Goal: Information Seeking & Learning: Find specific page/section

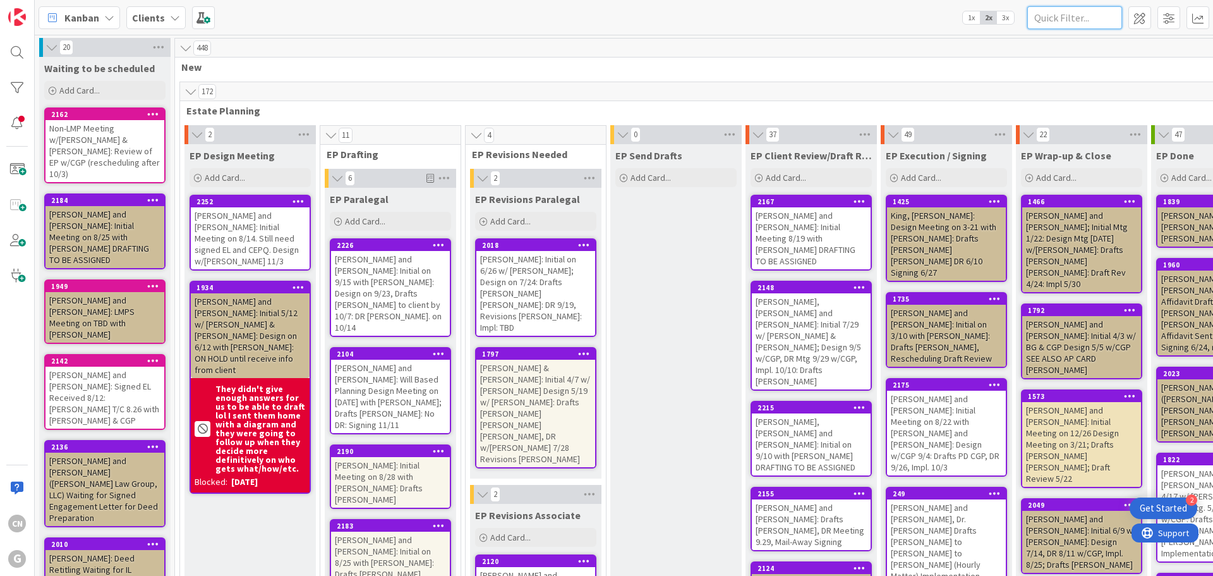
click at [1047, 19] on input "text" at bounding box center [1075, 17] width 95 height 23
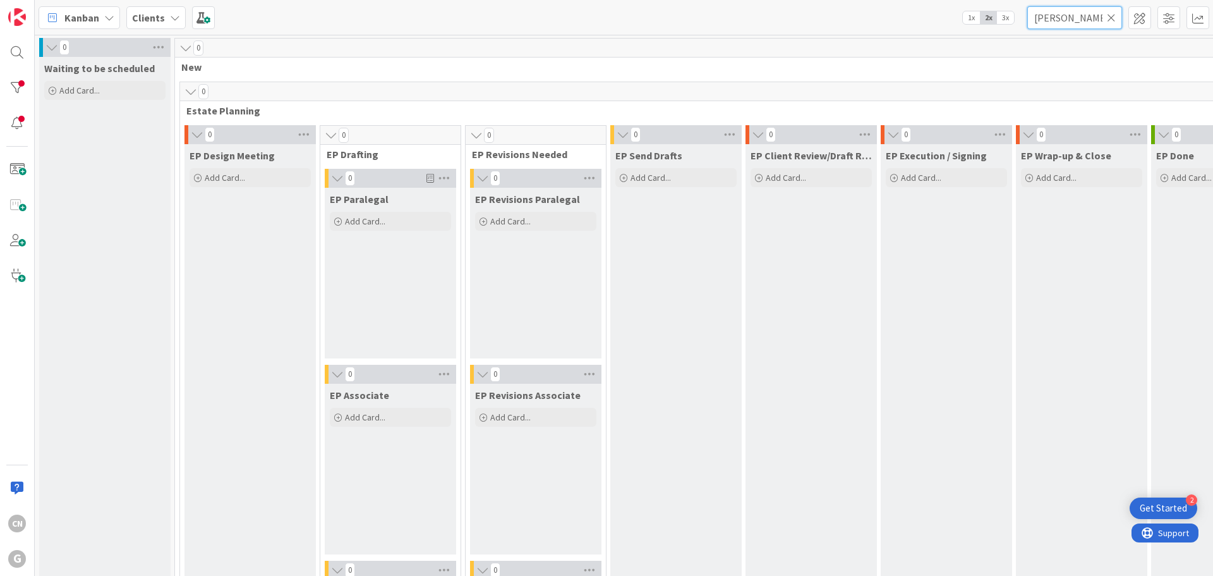
type input "[PERSON_NAME]"
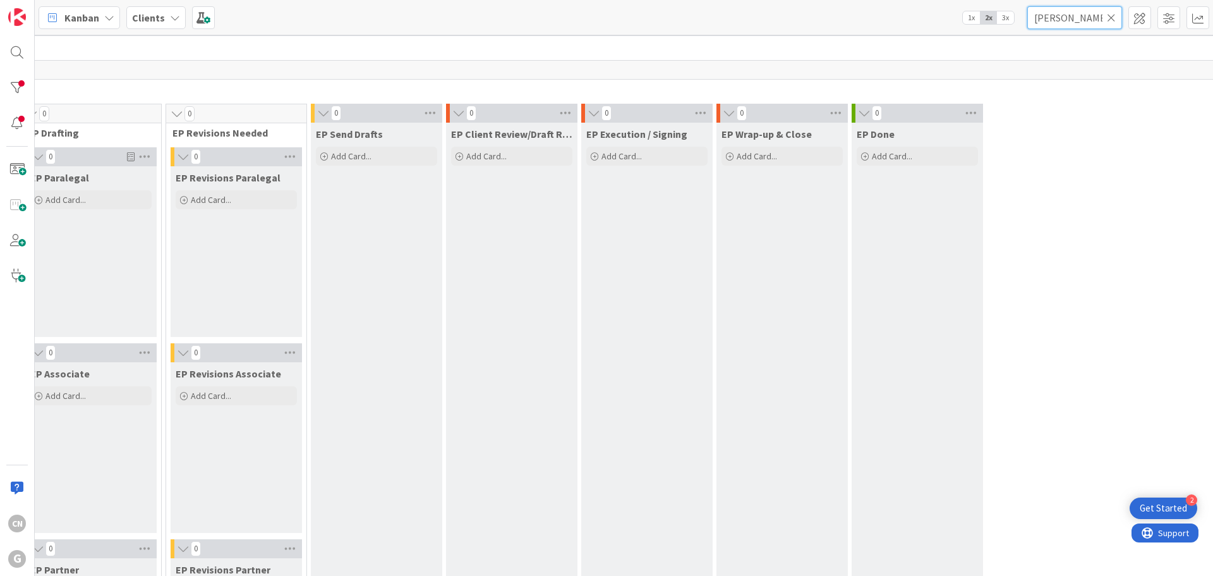
scroll to position [0, 300]
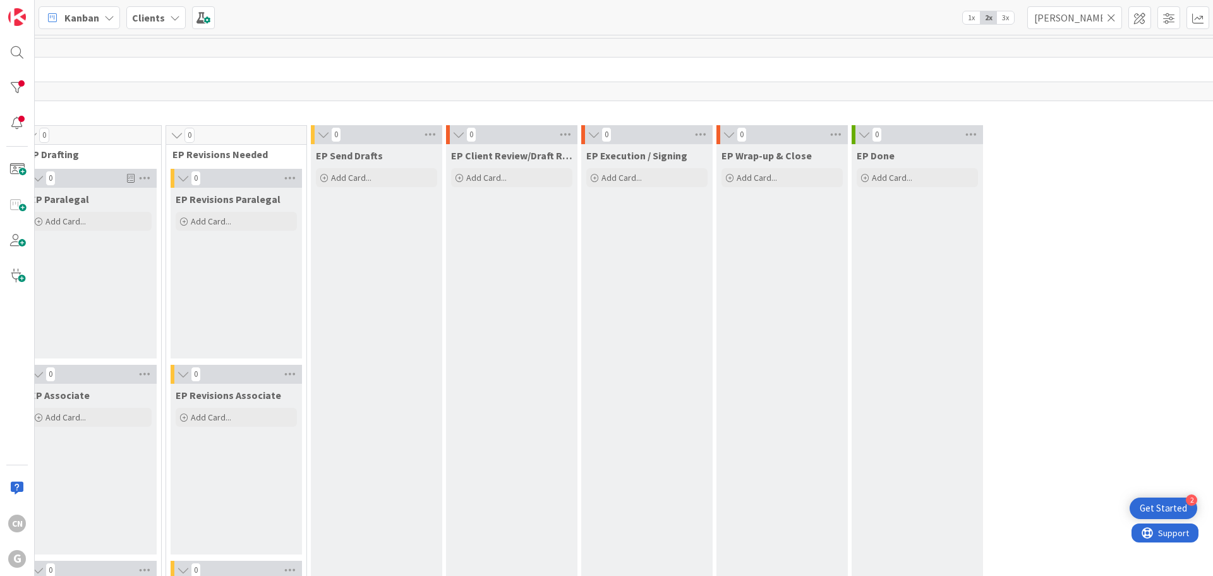
click at [1111, 20] on icon at bounding box center [1111, 17] width 9 height 11
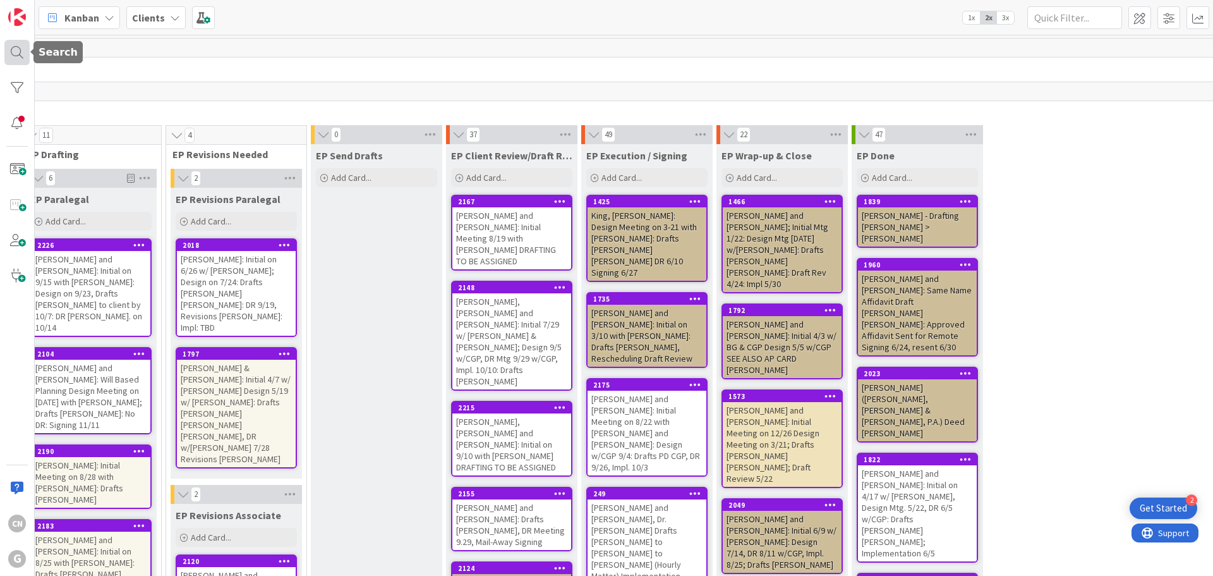
click at [13, 54] on div at bounding box center [16, 52] width 25 height 25
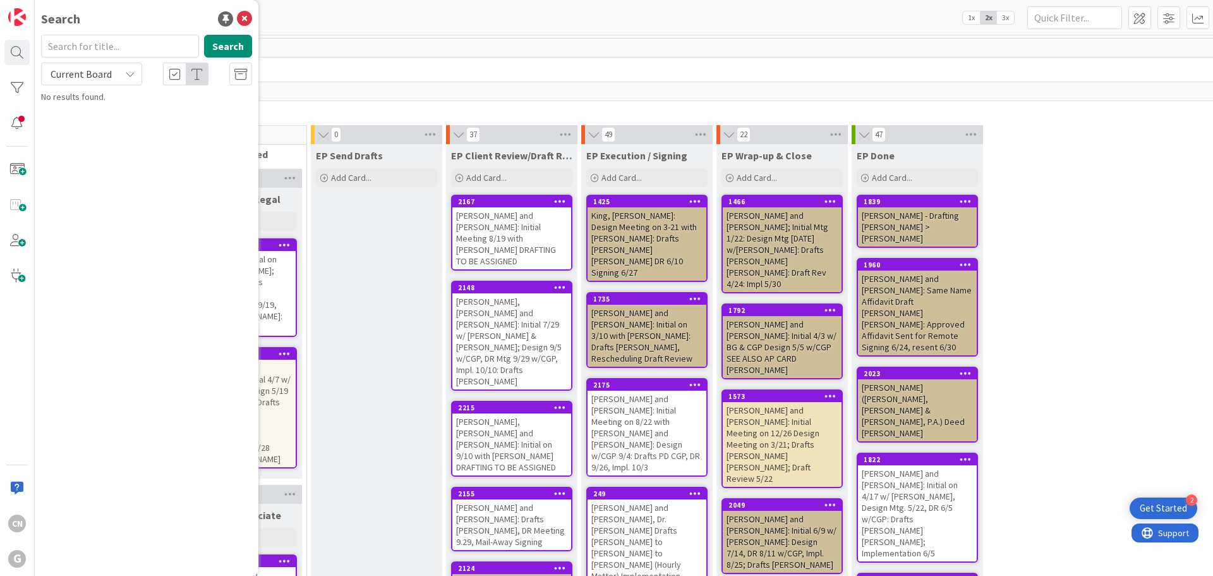
click at [93, 42] on input "text" at bounding box center [120, 46] width 158 height 23
click at [84, 47] on input "[PERSON_NAME]" at bounding box center [120, 46] width 158 height 23
type input "[PERSON_NAME]"
click at [229, 44] on button "Search" at bounding box center [228, 46] width 48 height 23
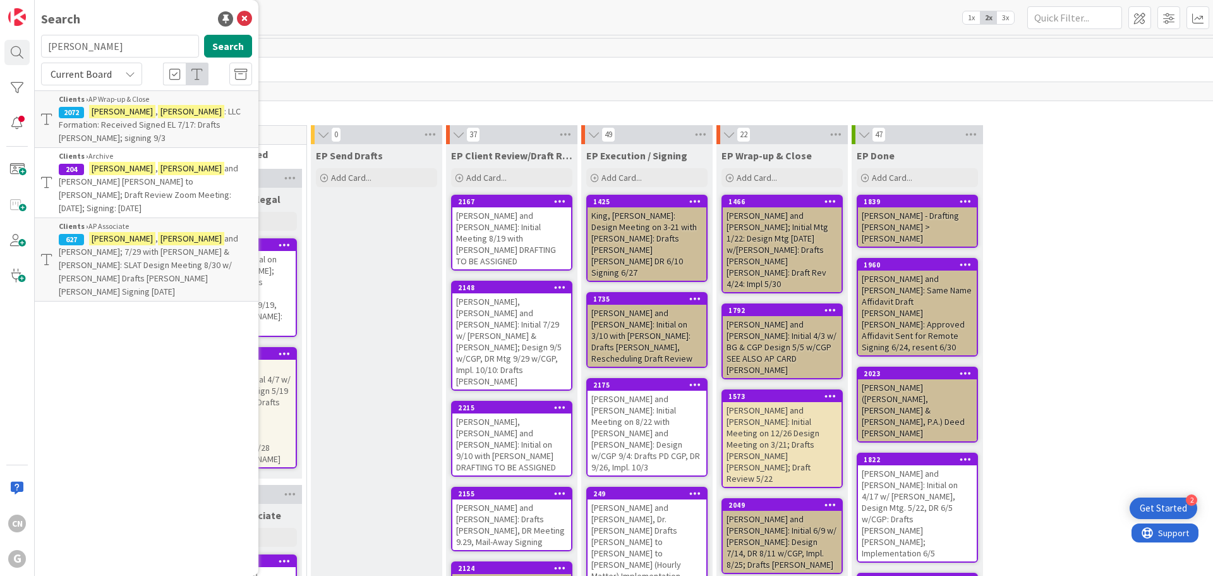
click at [167, 116] on span ": LLC Formation: Received Signed EL 7/17: Drafts [PERSON_NAME]; signing 9/3" at bounding box center [150, 125] width 182 height 38
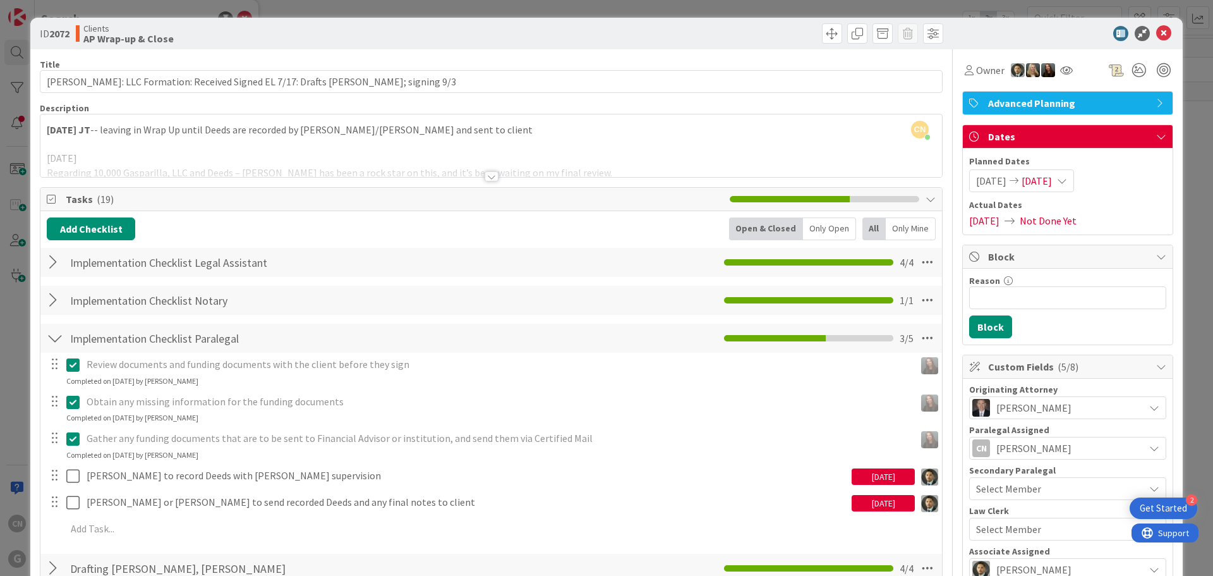
click at [487, 178] on div at bounding box center [492, 176] width 14 height 10
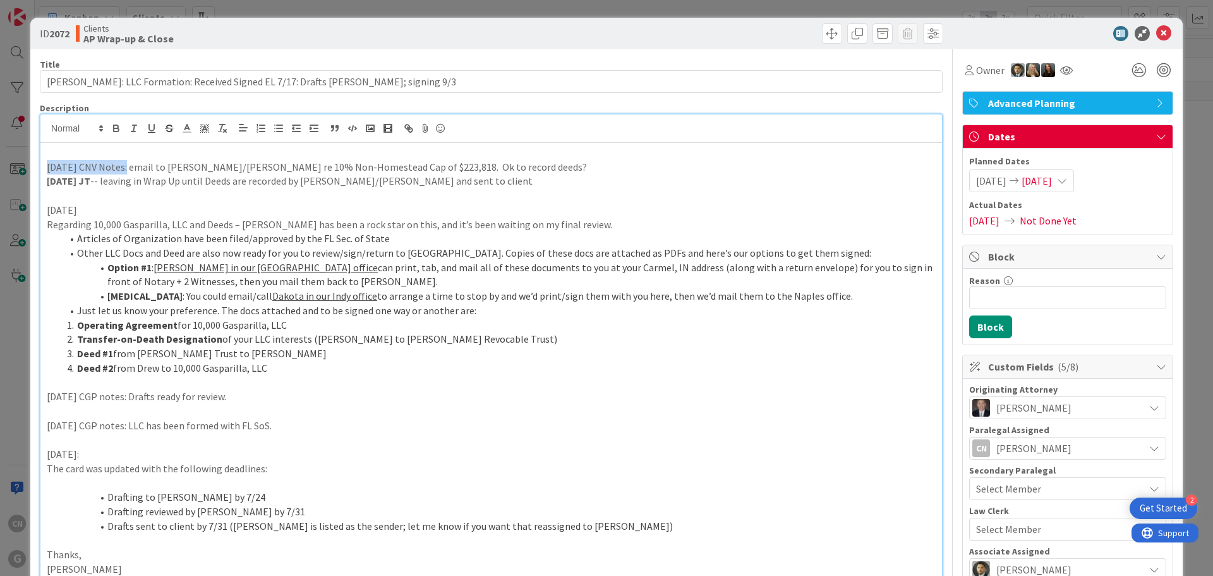
drag, startPoint x: 121, startPoint y: 169, endPoint x: 29, endPoint y: 170, distance: 91.6
click at [29, 170] on div "ID 2072 Clients AP Wrap-up & Close Title 85 / 128 [PERSON_NAME]: LLC Formation:…" at bounding box center [606, 288] width 1213 height 576
click at [114, 124] on icon "button" at bounding box center [116, 128] width 11 height 11
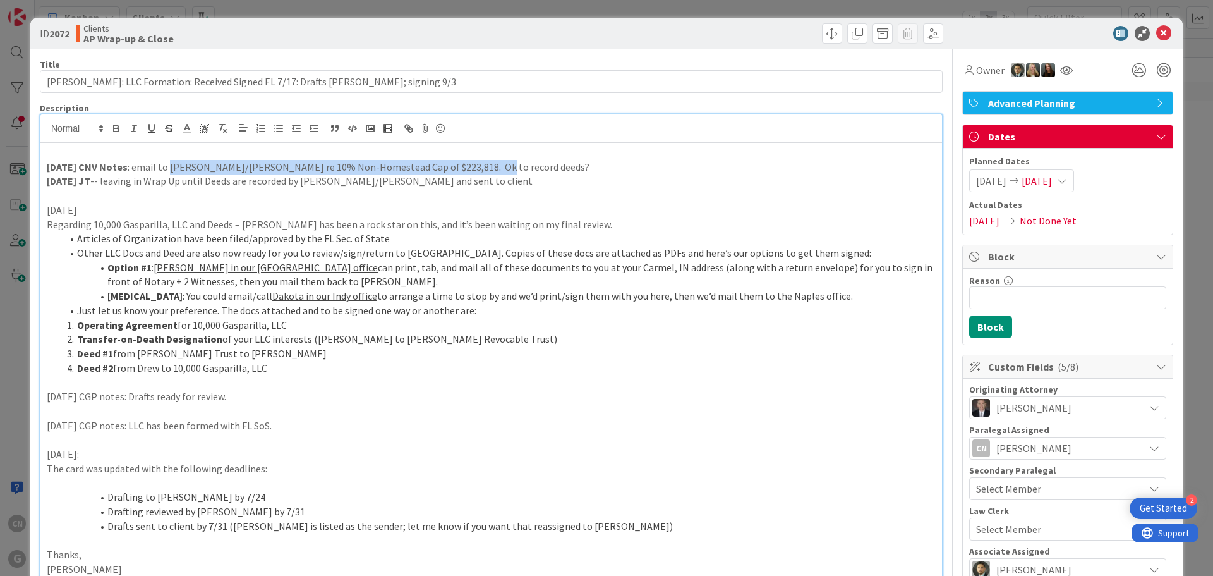
drag, startPoint x: 487, startPoint y: 168, endPoint x: 167, endPoint y: 167, distance: 319.2
click at [167, 167] on p "[DATE] CNV Notes : email to [PERSON_NAME]/[PERSON_NAME] re 10% Non-Homestead Ca…" at bounding box center [491, 167] width 889 height 15
copy p "[PERSON_NAME]/[PERSON_NAME] re 10% Non-Homestead Cap of $223,818. Ok to record …"
click at [623, 187] on p "[DATE] JT -- leaving in Wrap Up until Deeds are recorded by [PERSON_NAME]/[PERS…" at bounding box center [491, 181] width 889 height 15
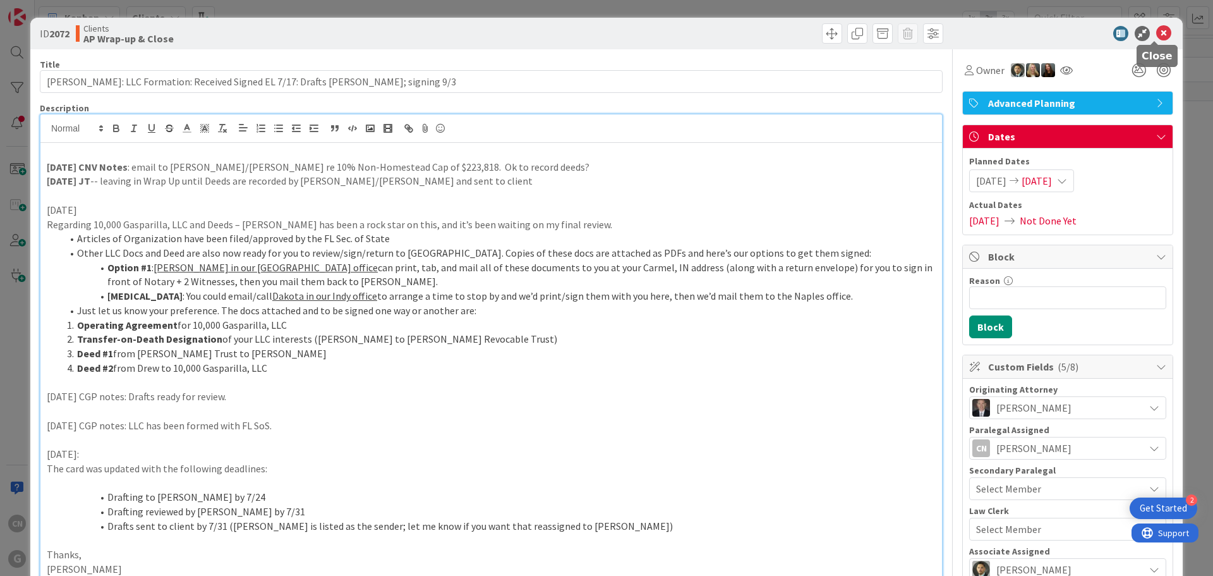
click at [1157, 35] on icon at bounding box center [1164, 33] width 15 height 15
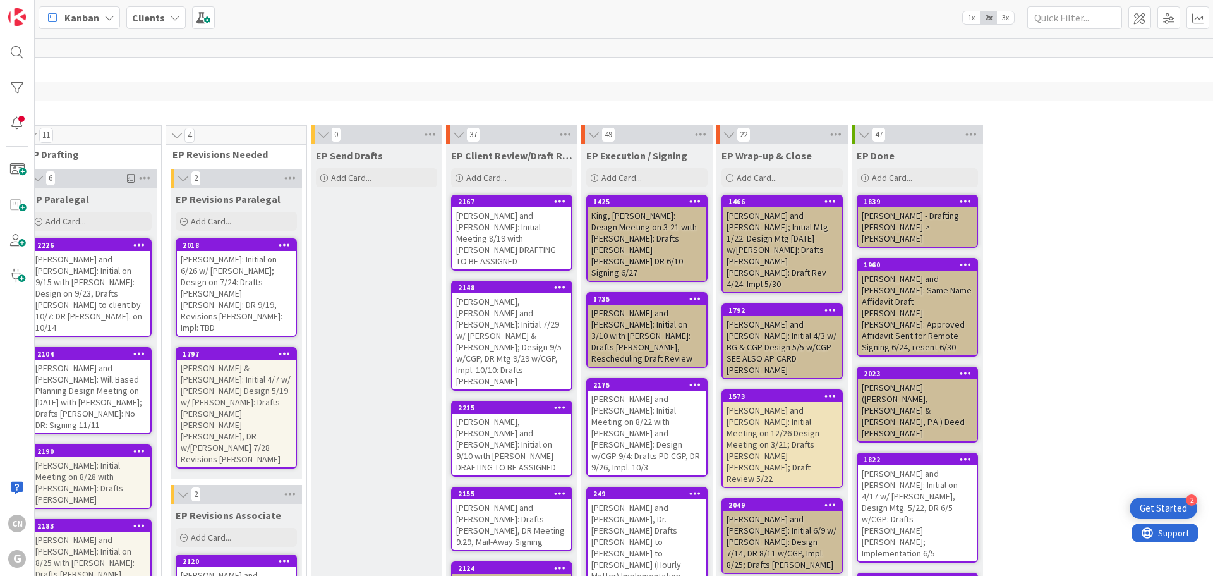
click at [98, 16] on span "Kanban" at bounding box center [81, 17] width 35 height 15
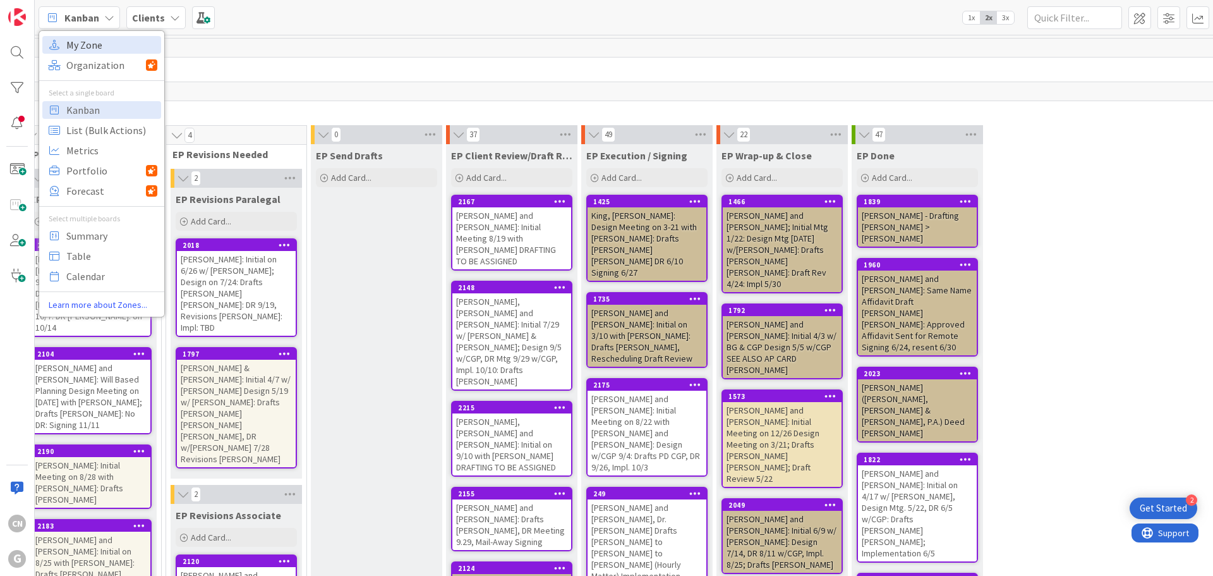
click at [89, 48] on span "My Zone" at bounding box center [111, 44] width 91 height 19
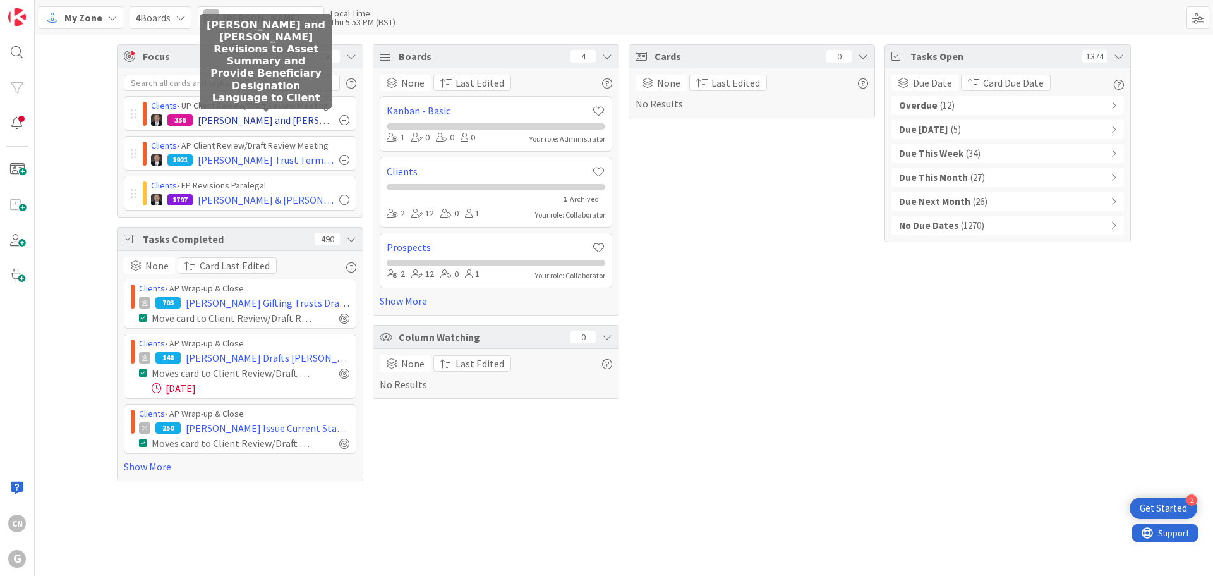
click at [219, 116] on span "[PERSON_NAME] and [PERSON_NAME] Revisions to Asset Summary and Provide Benefici…" at bounding box center [266, 119] width 137 height 15
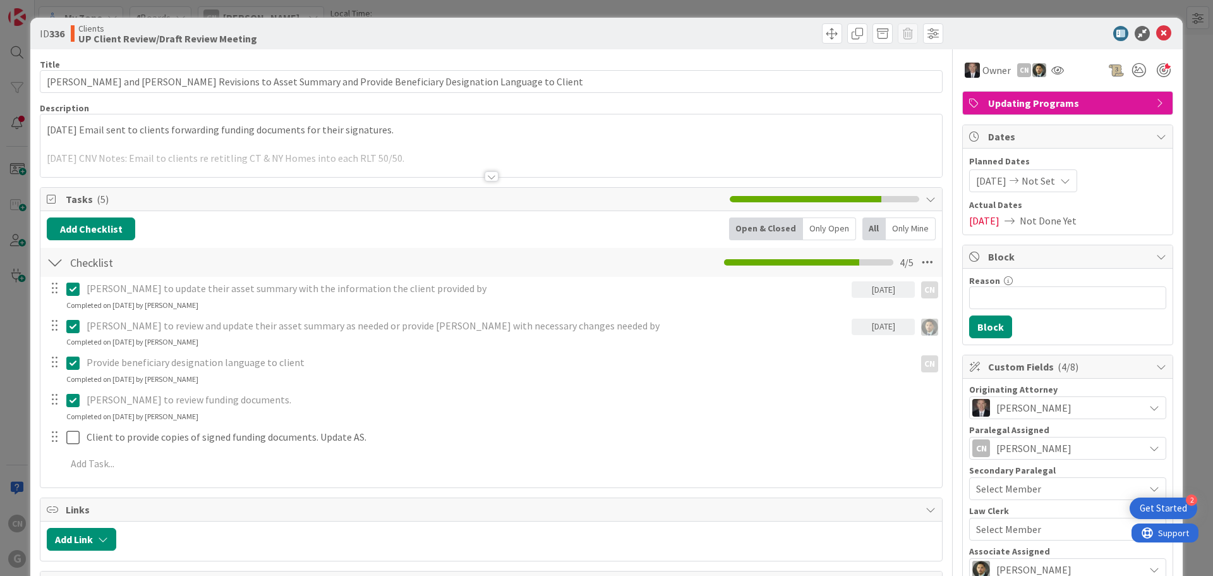
click at [485, 174] on div at bounding box center [492, 176] width 14 height 10
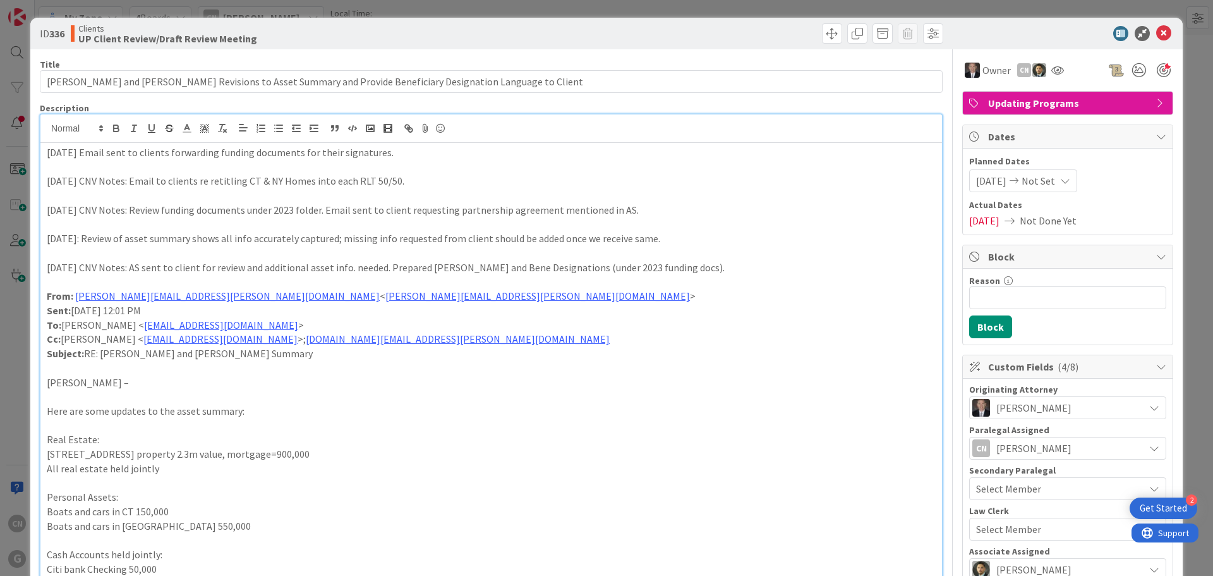
click at [47, 151] on p "[DATE] Email sent to clients forwarding funding documents for their signatures." at bounding box center [491, 152] width 889 height 15
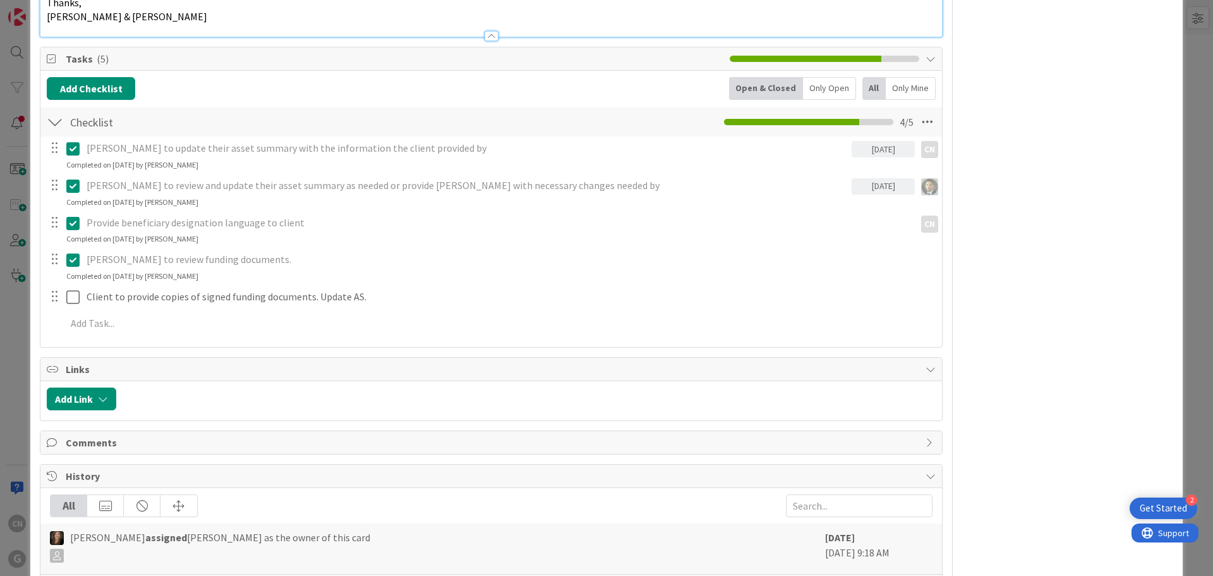
scroll to position [884, 0]
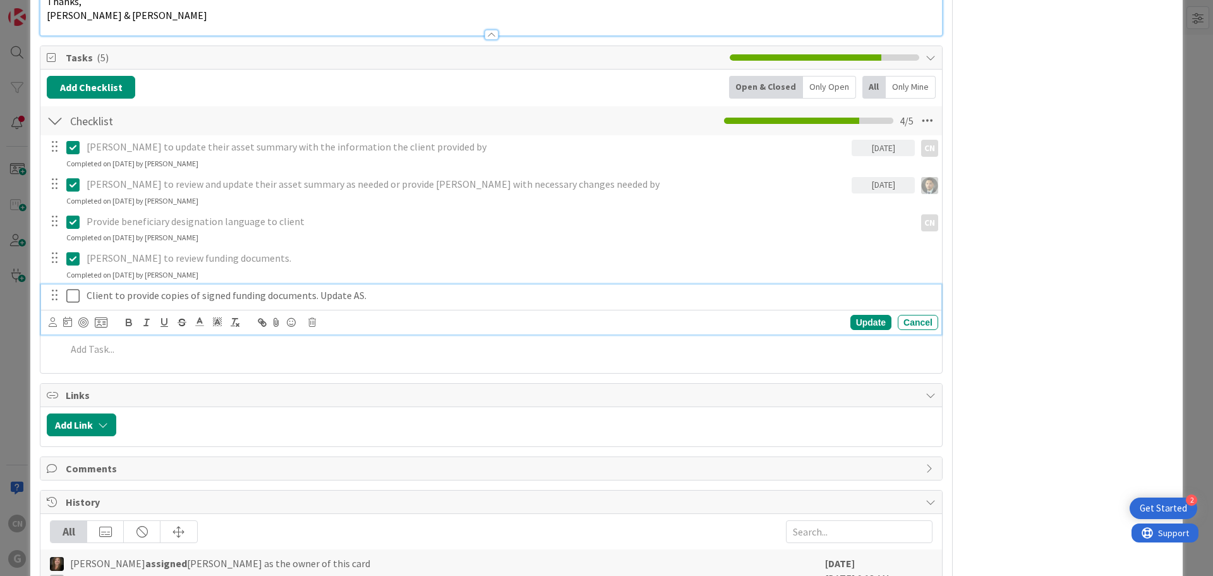
click at [374, 294] on p "Client to provide copies of signed funding documents. Update AS." at bounding box center [510, 295] width 847 height 15
click at [71, 298] on icon at bounding box center [72, 295] width 13 height 15
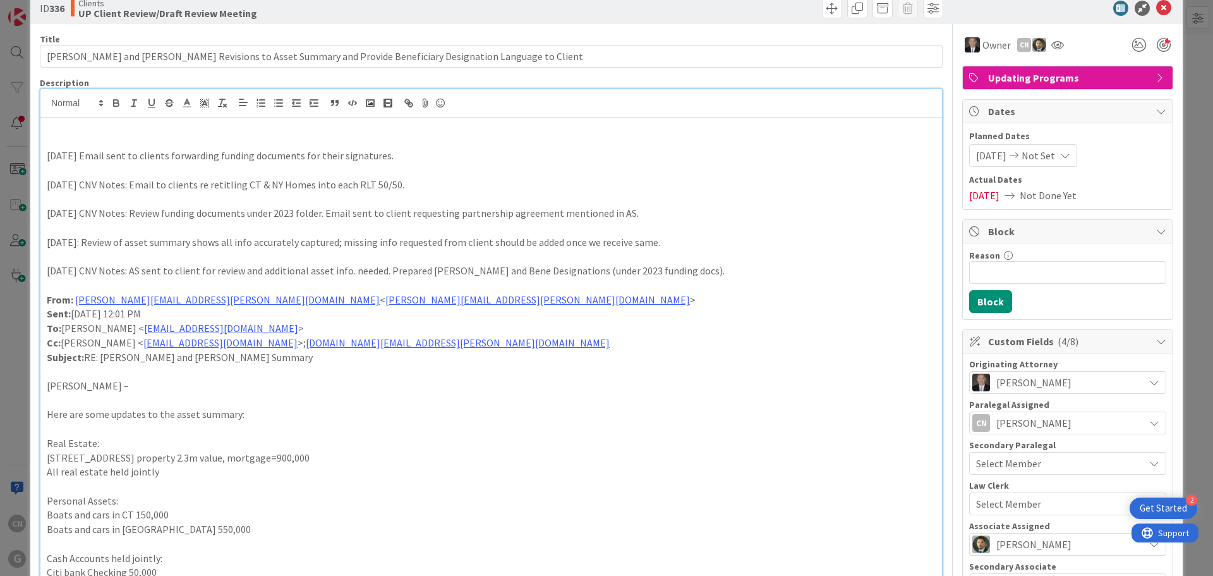
scroll to position [0, 0]
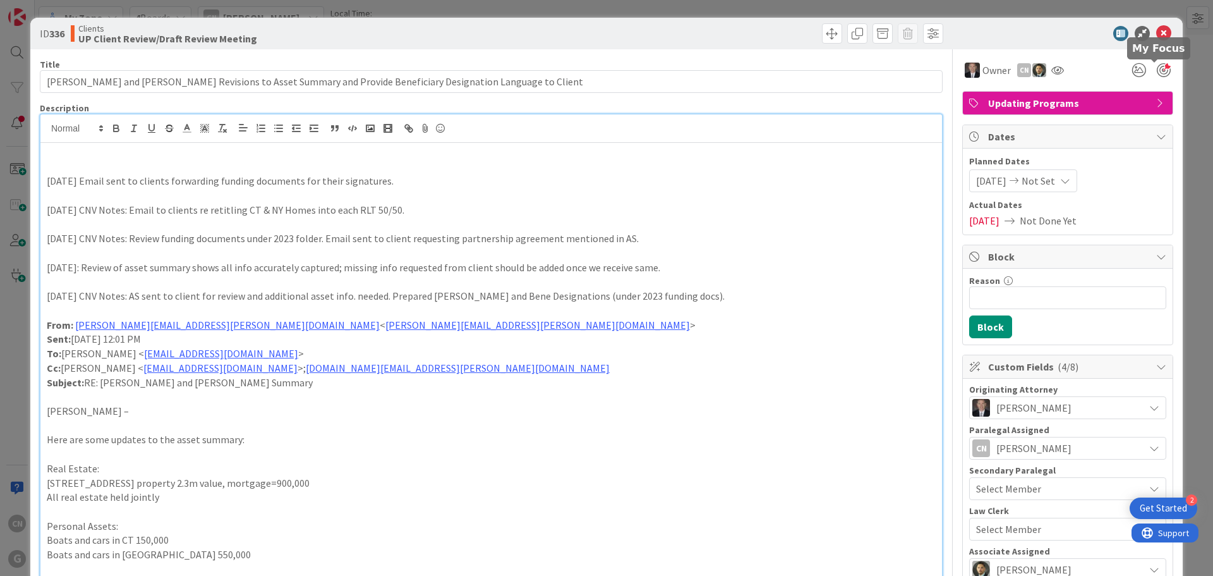
click at [1157, 68] on div at bounding box center [1164, 70] width 14 height 14
click at [1157, 35] on icon at bounding box center [1164, 33] width 15 height 15
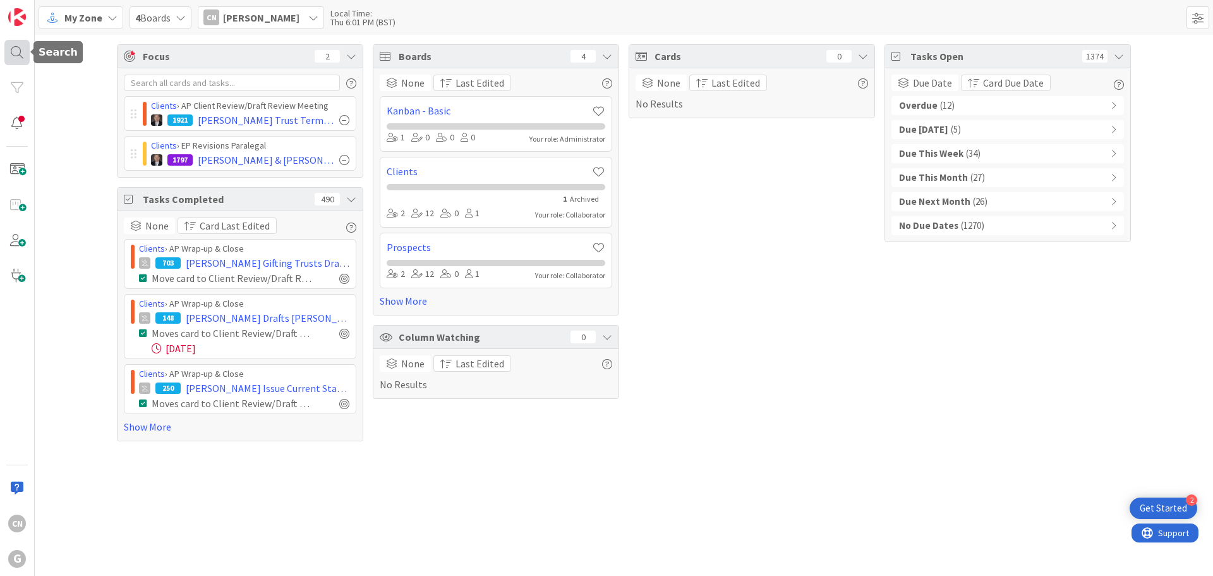
click at [16, 54] on div at bounding box center [16, 52] width 25 height 25
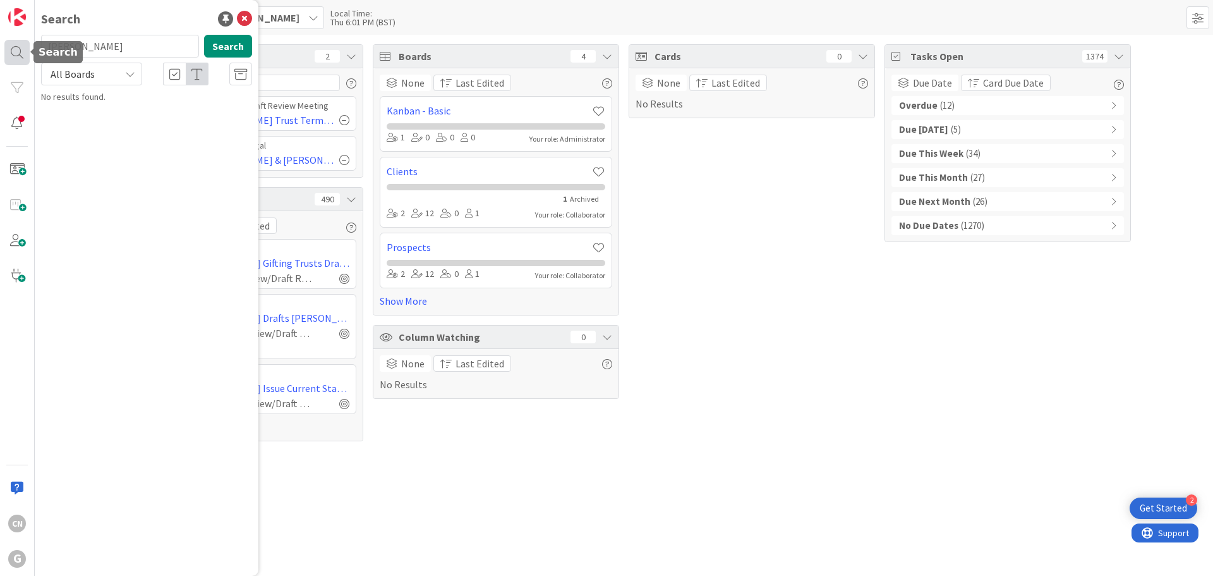
drag, startPoint x: 124, startPoint y: 49, endPoint x: 21, endPoint y: 51, distance: 102.4
click at [21, 51] on div "CN G Search [PERSON_NAME] Search All Boards No results found." at bounding box center [17, 288] width 35 height 576
drag, startPoint x: 243, startPoint y: 17, endPoint x: 168, endPoint y: 47, distance: 80.3
click at [243, 16] on icon at bounding box center [244, 18] width 15 height 15
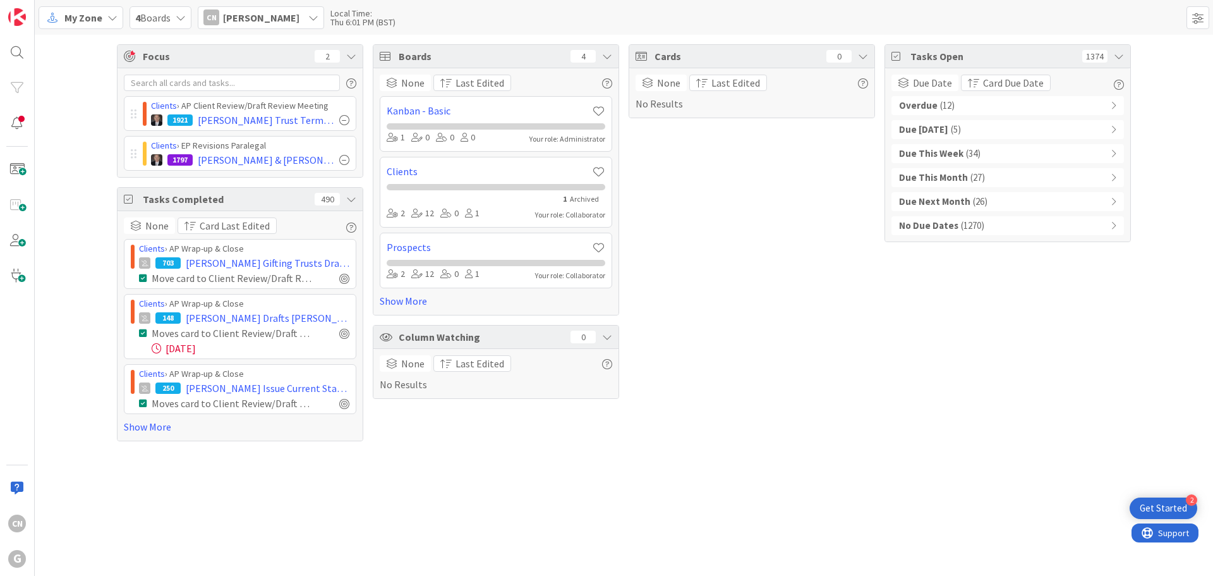
click at [87, 17] on span "My Zone" at bounding box center [83, 17] width 38 height 15
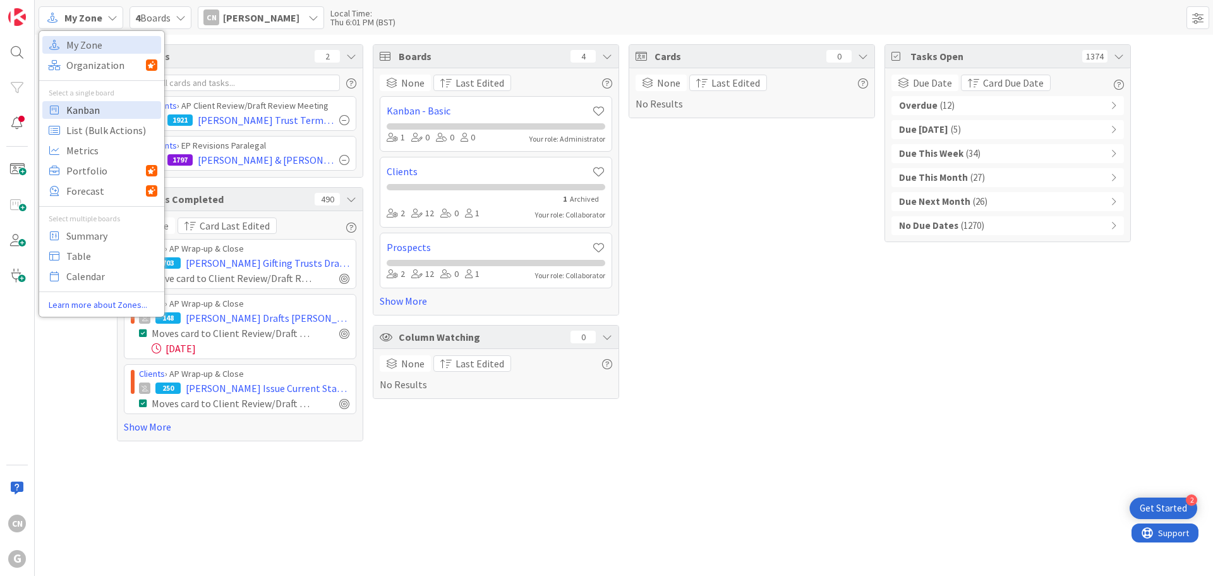
click at [87, 109] on span "Kanban" at bounding box center [111, 109] width 91 height 19
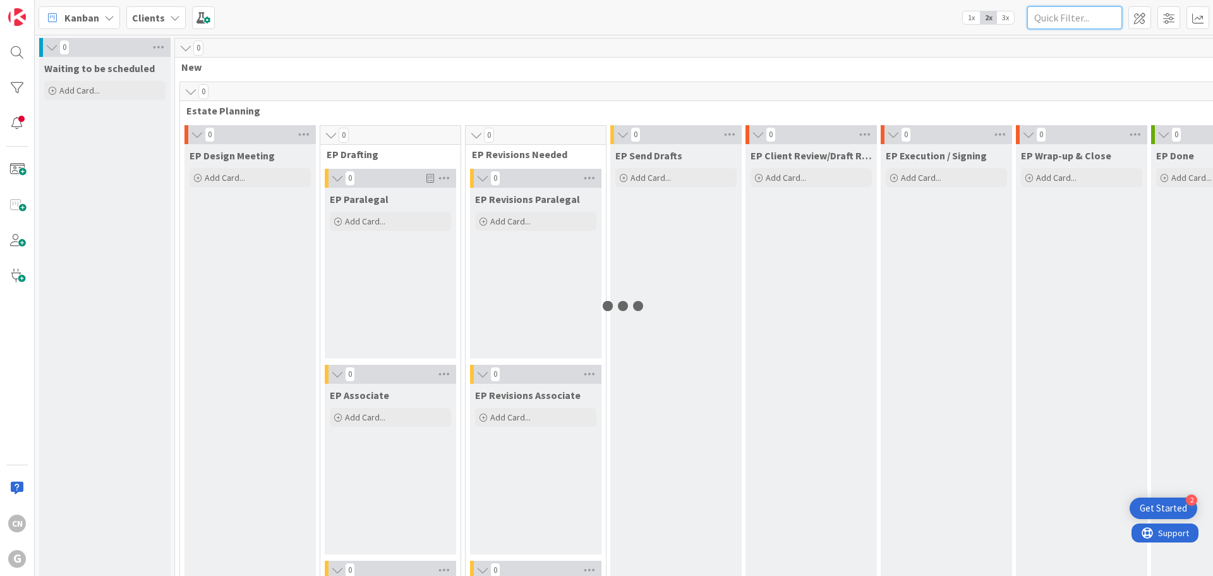
click at [1084, 17] on input "text" at bounding box center [1075, 17] width 95 height 23
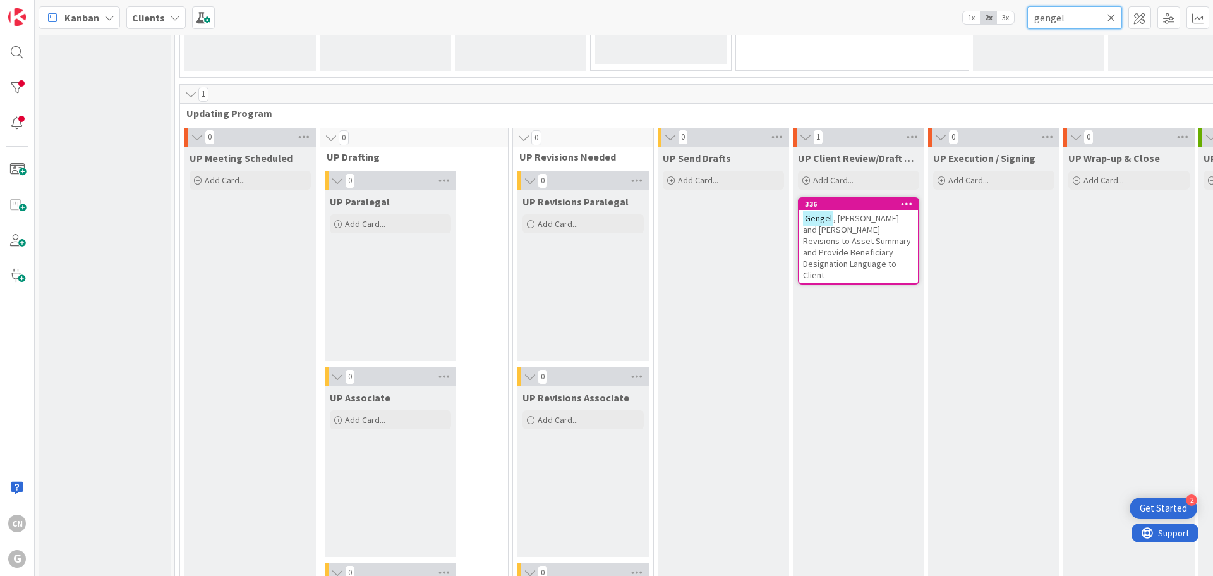
scroll to position [1768, 0]
type input "gengel"
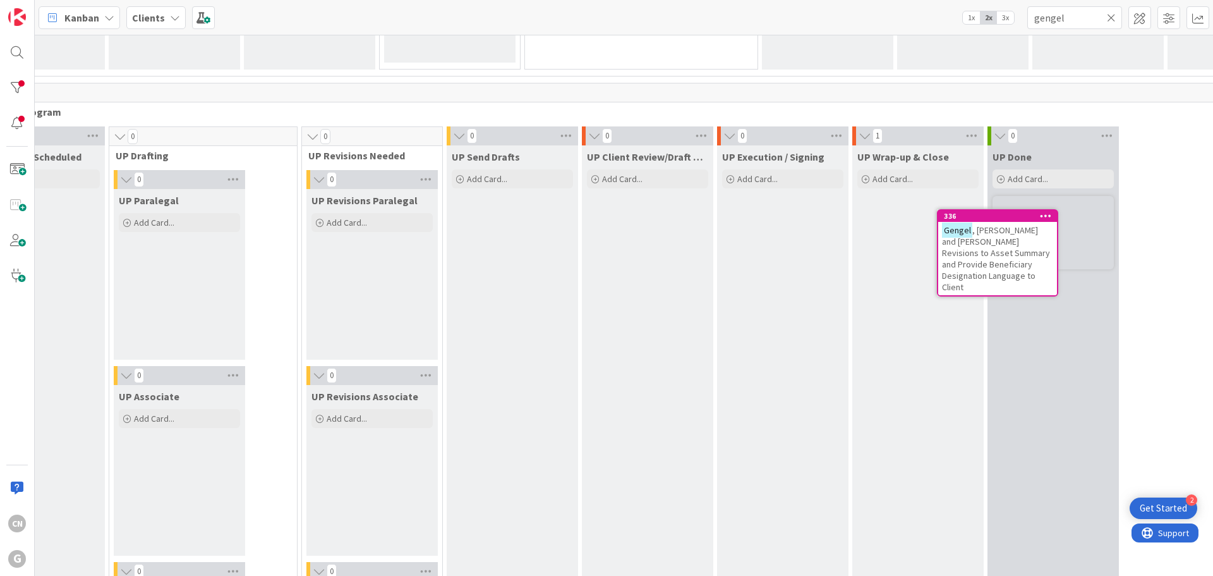
scroll to position [1768, 212]
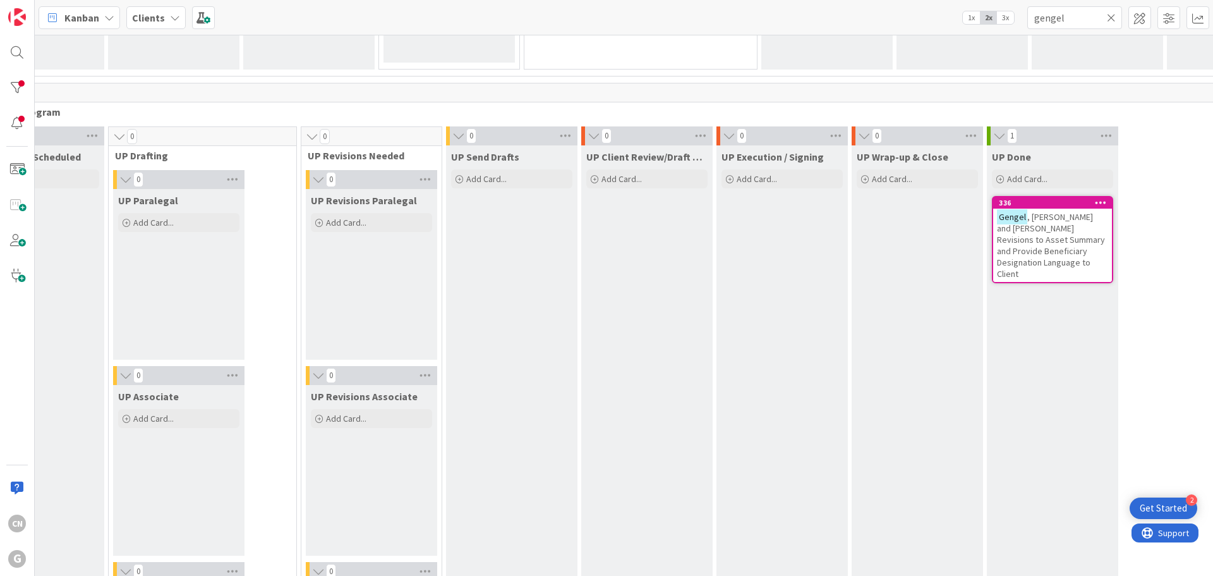
click at [1009, 355] on div "UP Done Add Card... 336 [PERSON_NAME] and [PERSON_NAME] Revisions to Asset Summ…" at bounding box center [1052, 549] width 131 height 809
click at [59, 18] on icon at bounding box center [52, 17] width 16 height 16
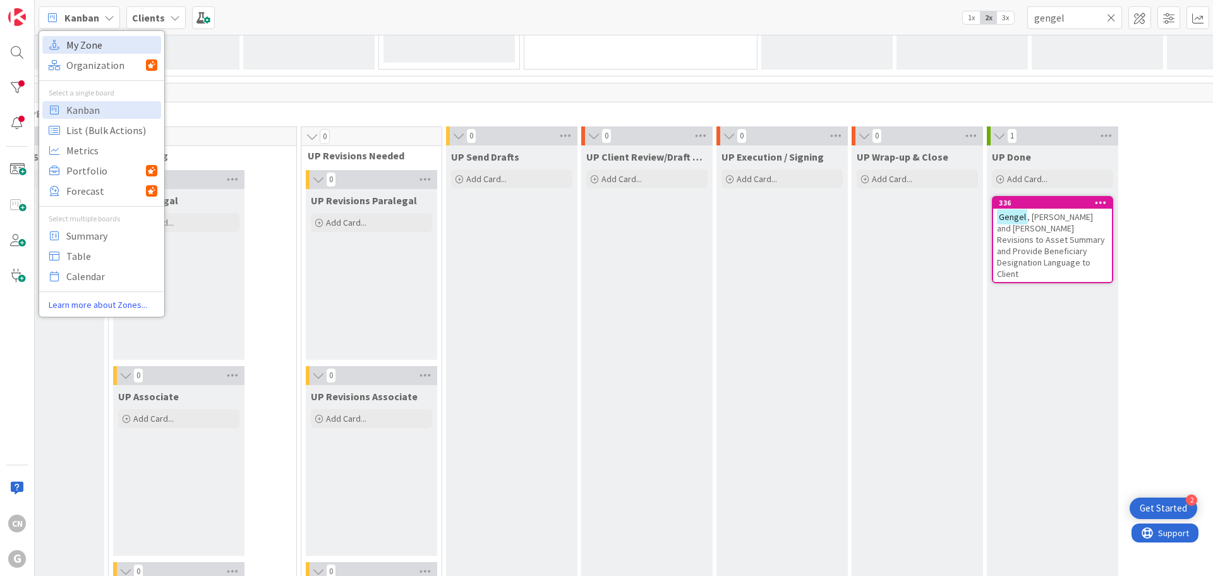
click at [74, 44] on span "My Zone" at bounding box center [111, 44] width 91 height 19
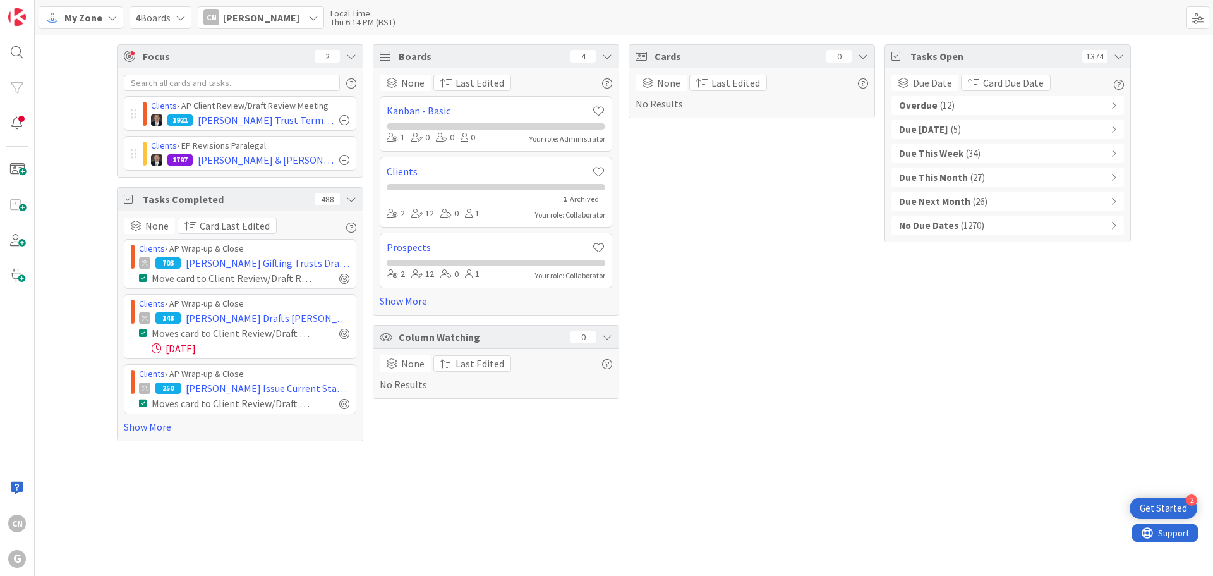
click at [929, 105] on b "Overdue" at bounding box center [918, 106] width 39 height 15
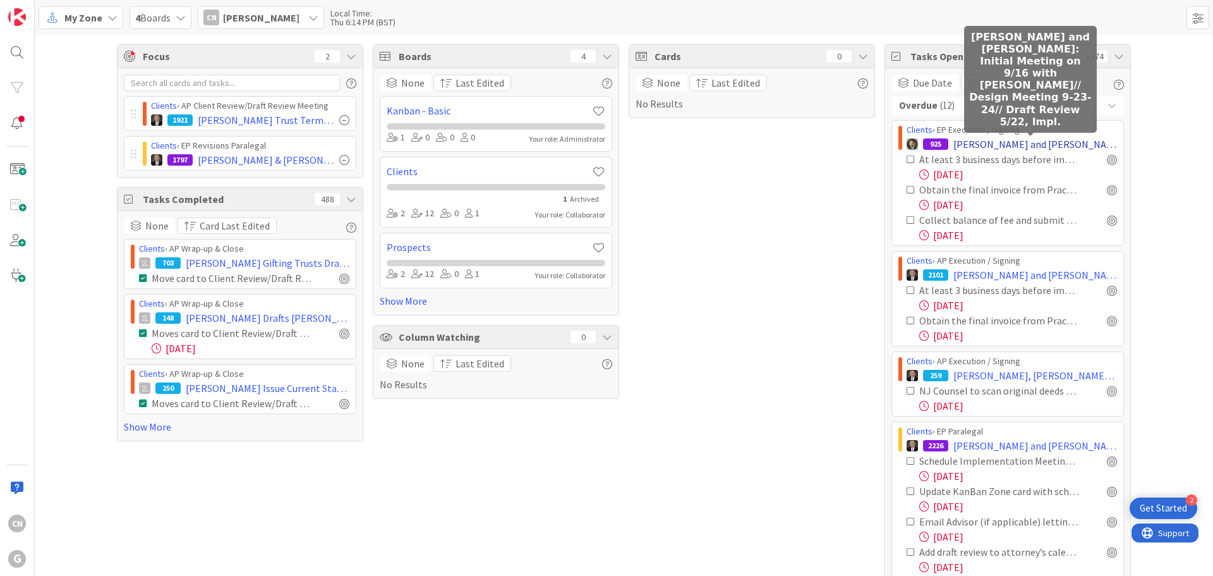
click at [974, 145] on span "[PERSON_NAME] and [PERSON_NAME]: Initial Meeting on 9/16 with [PERSON_NAME]// D…" at bounding box center [1036, 144] width 164 height 15
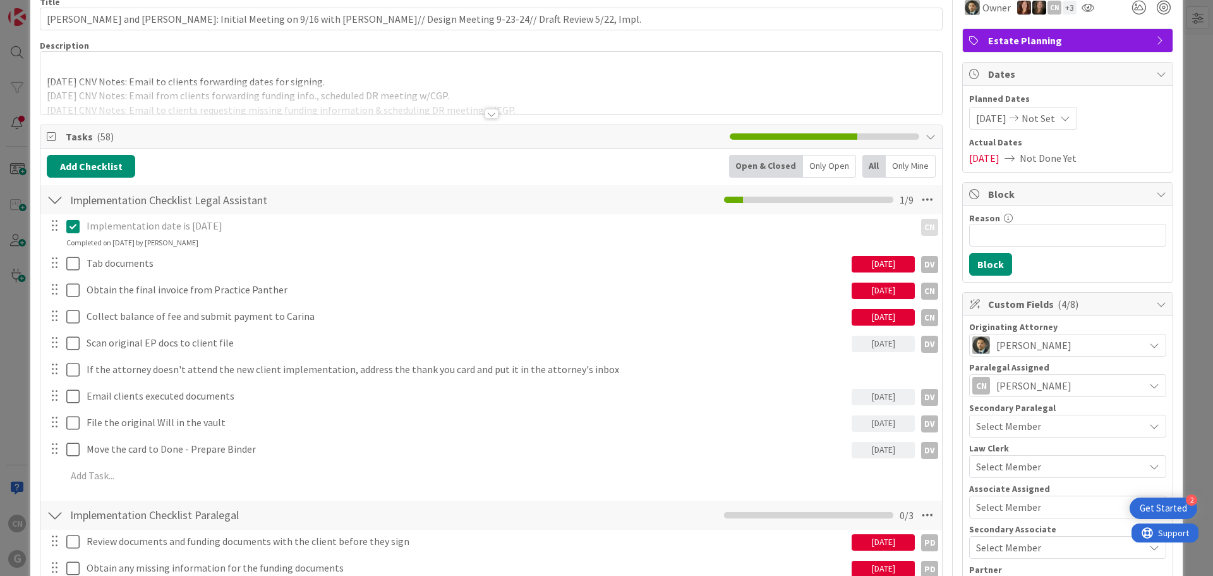
scroll to position [63, 0]
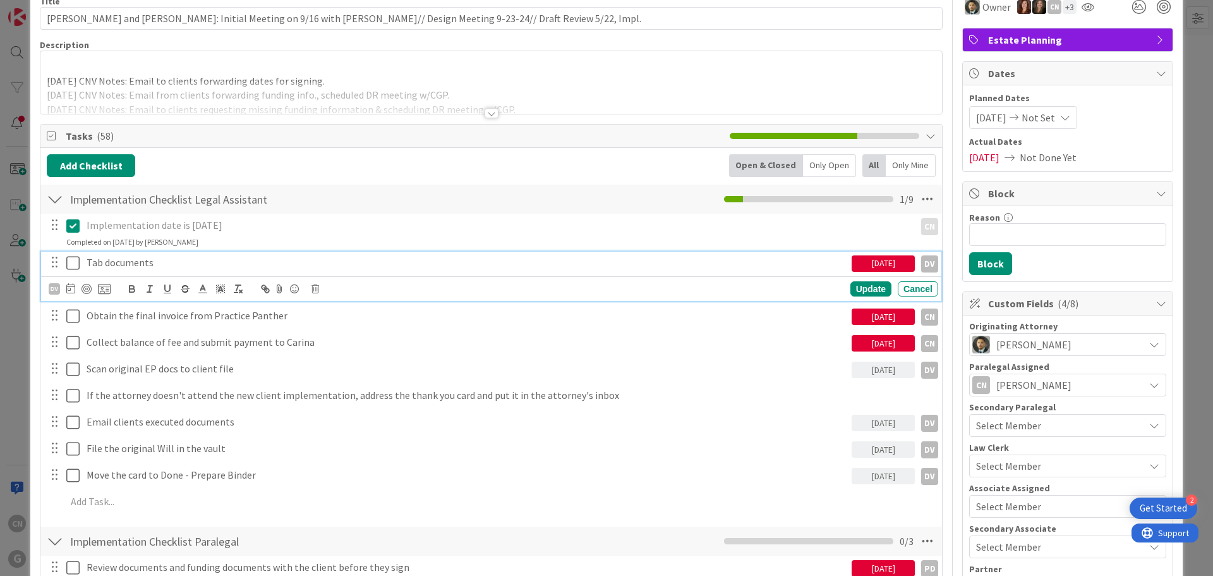
click at [73, 265] on icon at bounding box center [72, 262] width 13 height 15
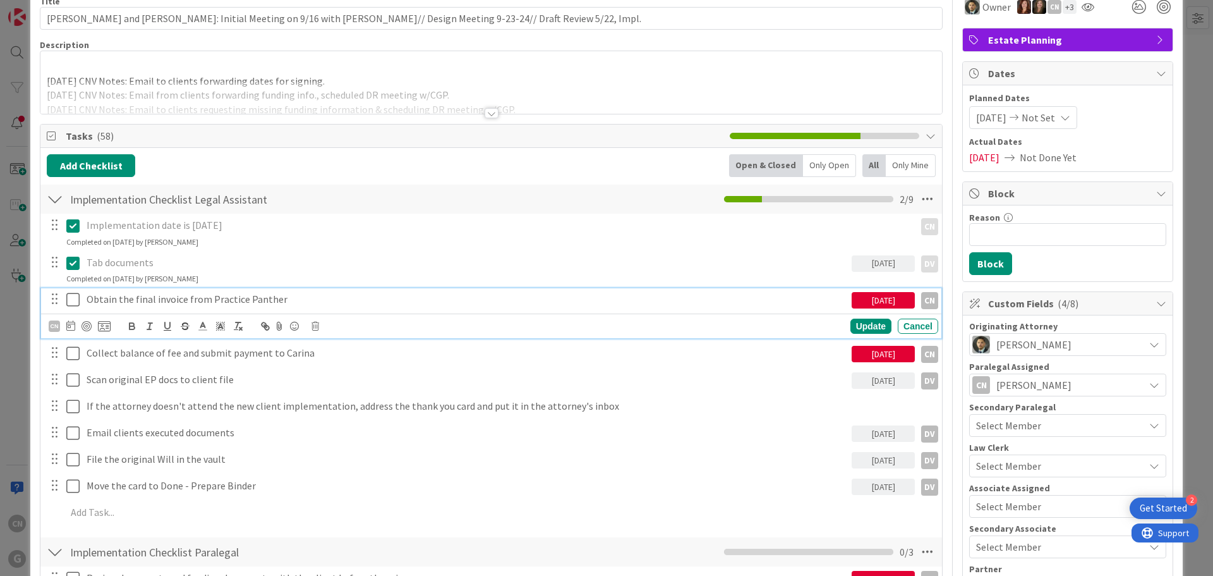
click at [71, 303] on icon at bounding box center [72, 299] width 13 height 15
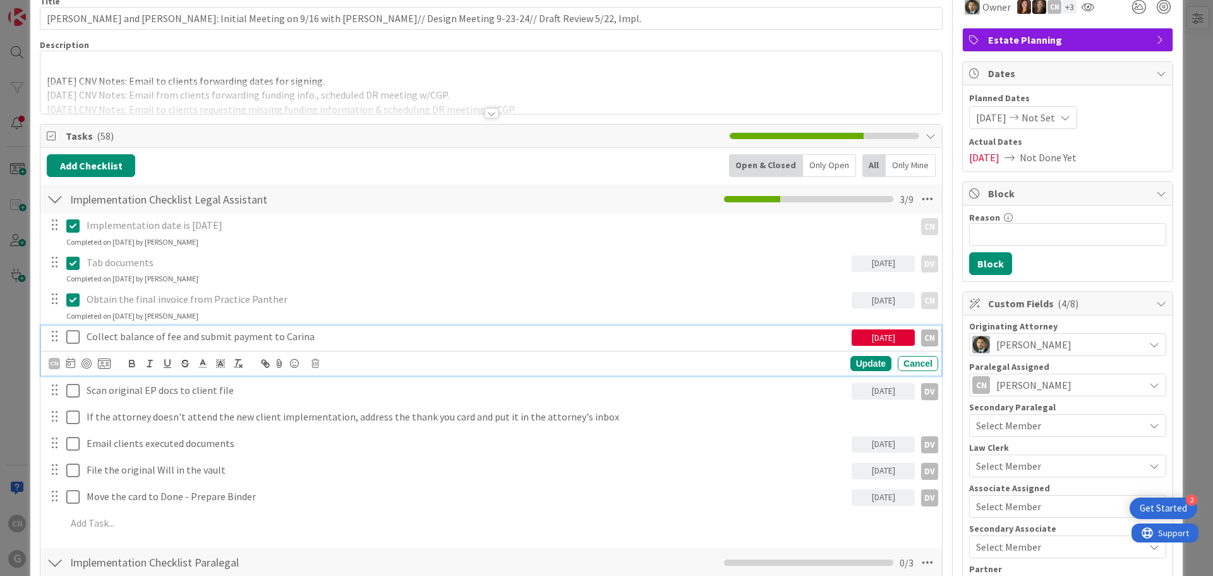
click at [310, 337] on p "Collect balance of fee and submit payment to Carina" at bounding box center [467, 336] width 760 height 15
click at [69, 362] on icon at bounding box center [70, 363] width 9 height 10
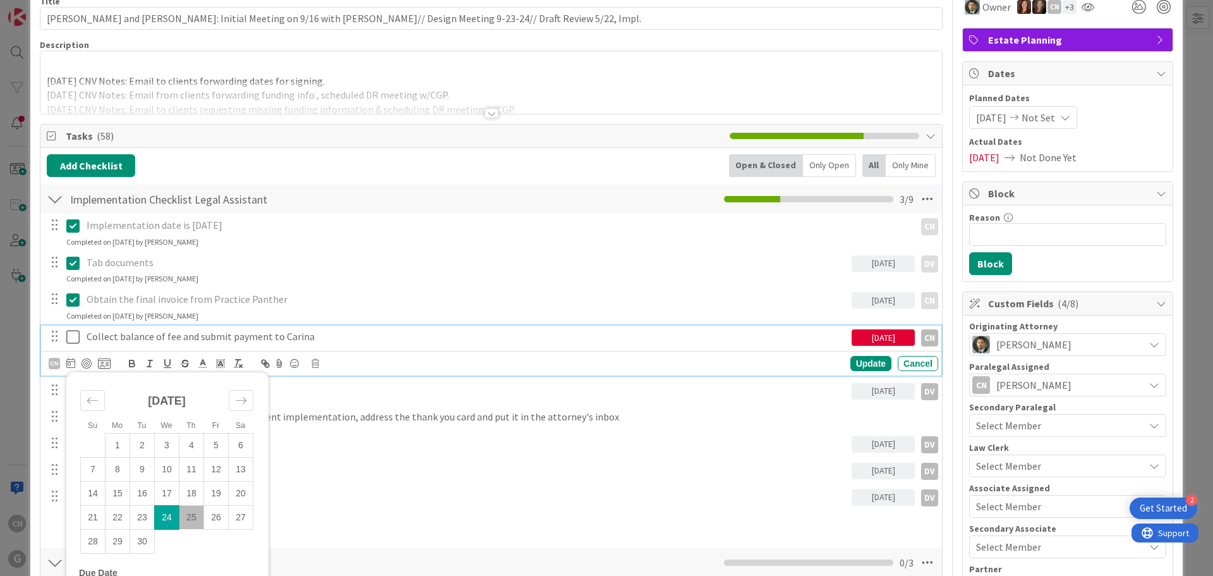
click at [189, 512] on td "25" at bounding box center [191, 517] width 25 height 24
type input "[DATE]"
click at [854, 362] on div "Update" at bounding box center [871, 363] width 41 height 15
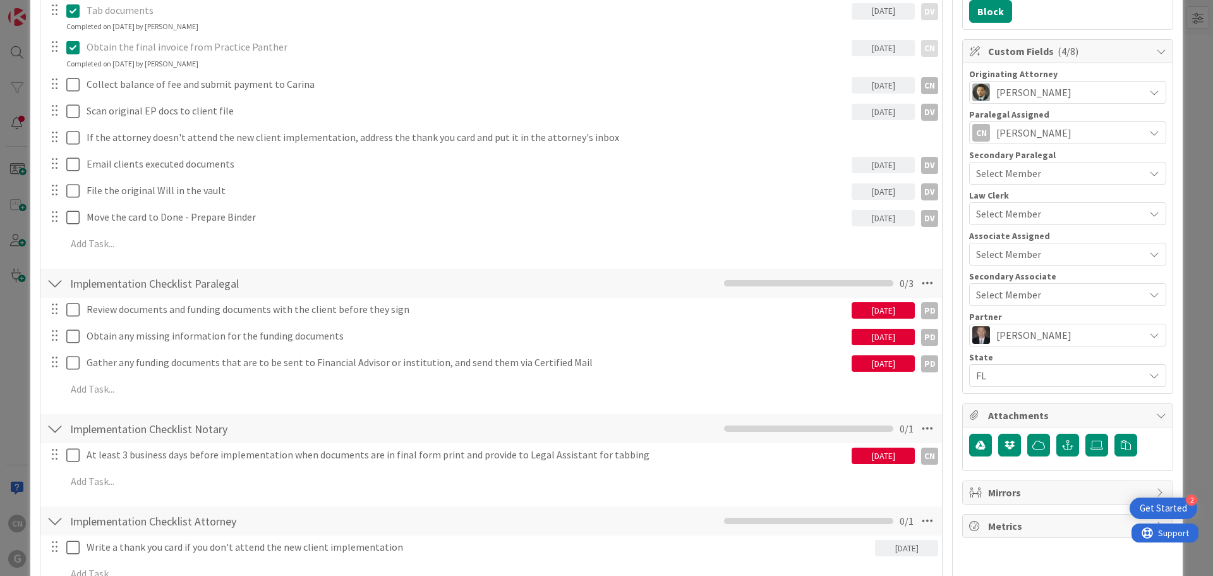
scroll to position [316, 0]
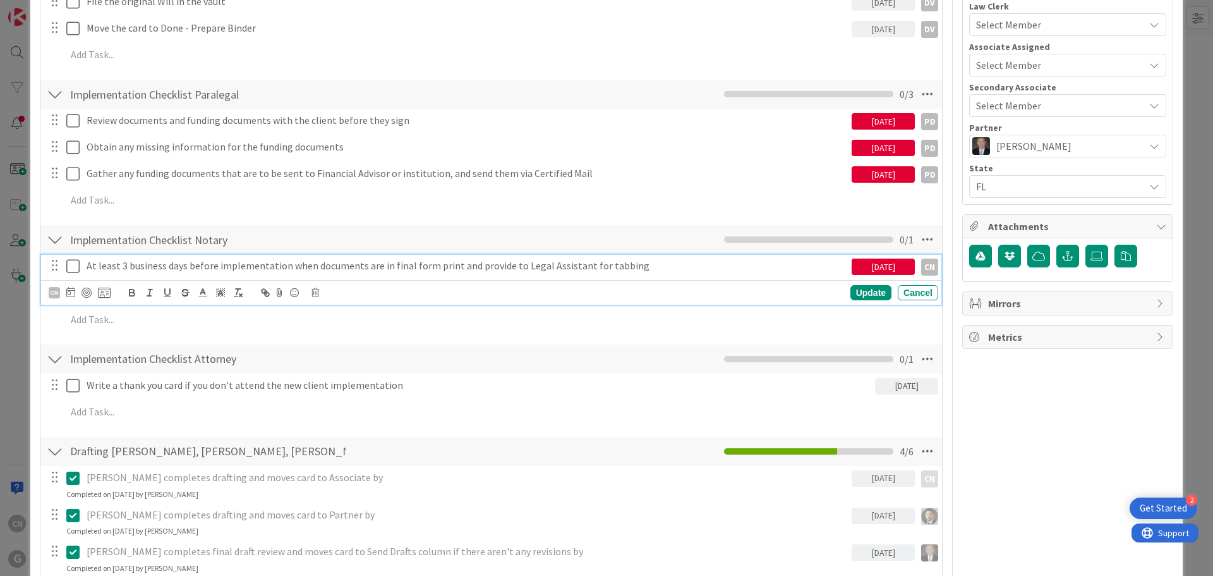
click at [75, 268] on icon at bounding box center [72, 265] width 13 height 15
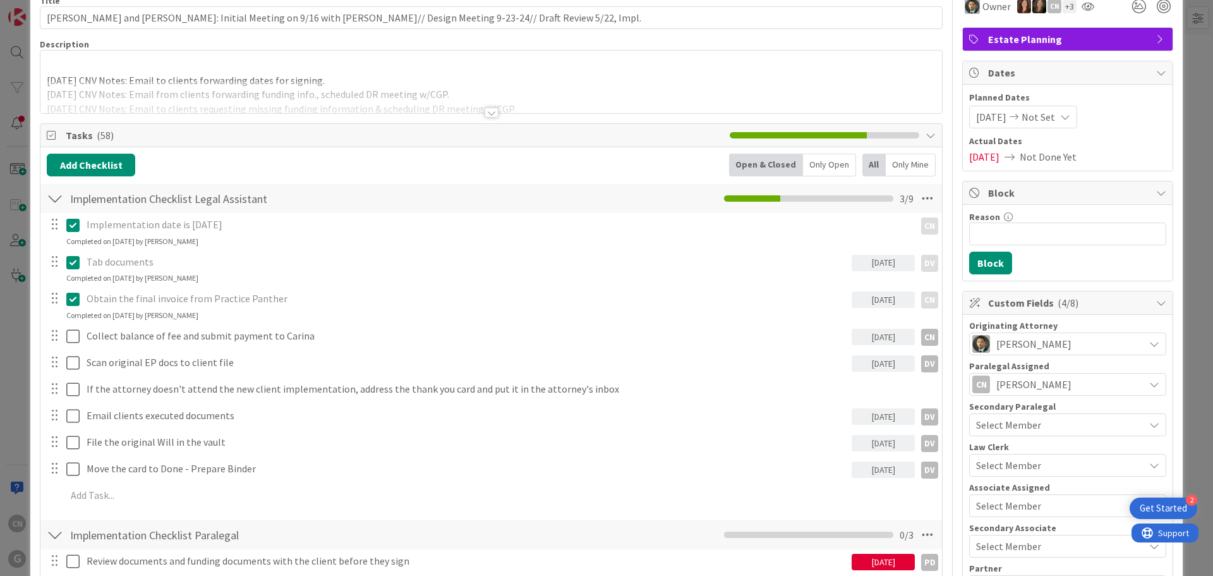
scroll to position [0, 0]
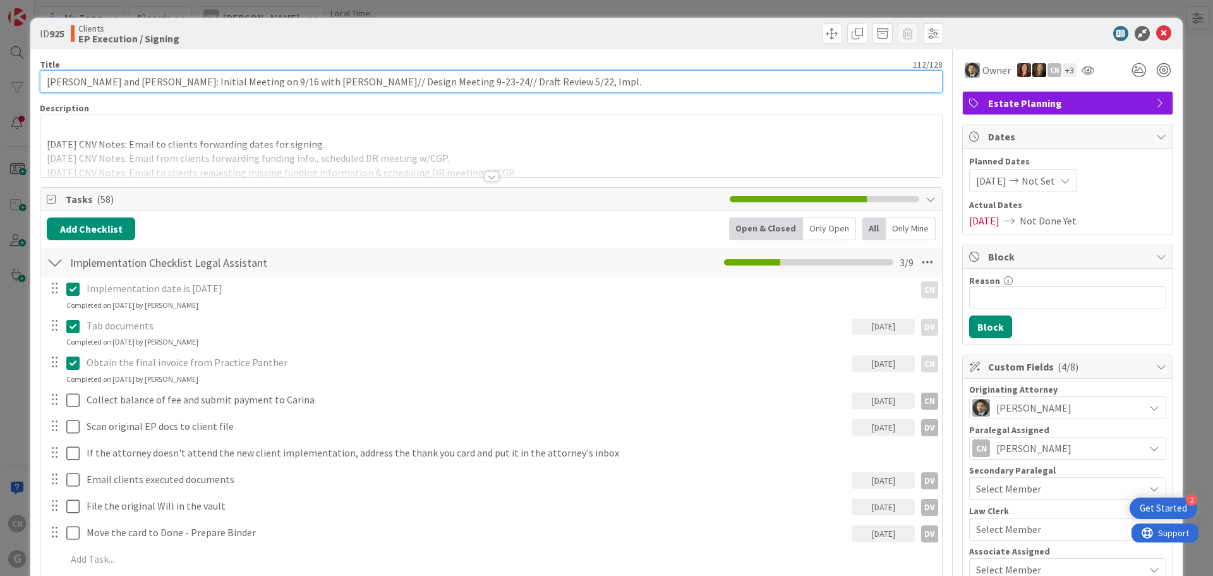
click at [558, 78] on input "[PERSON_NAME] and [PERSON_NAME]: Initial Meeting on 9/16 with [PERSON_NAME]// D…" at bounding box center [491, 81] width 903 height 23
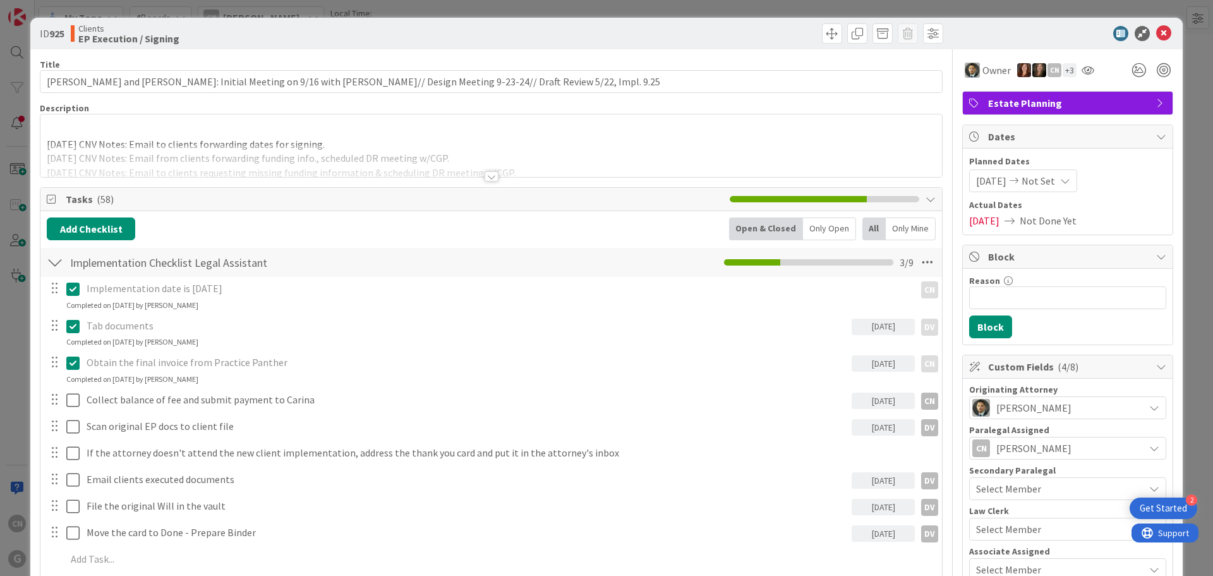
click at [616, 145] on div at bounding box center [491, 161] width 902 height 32
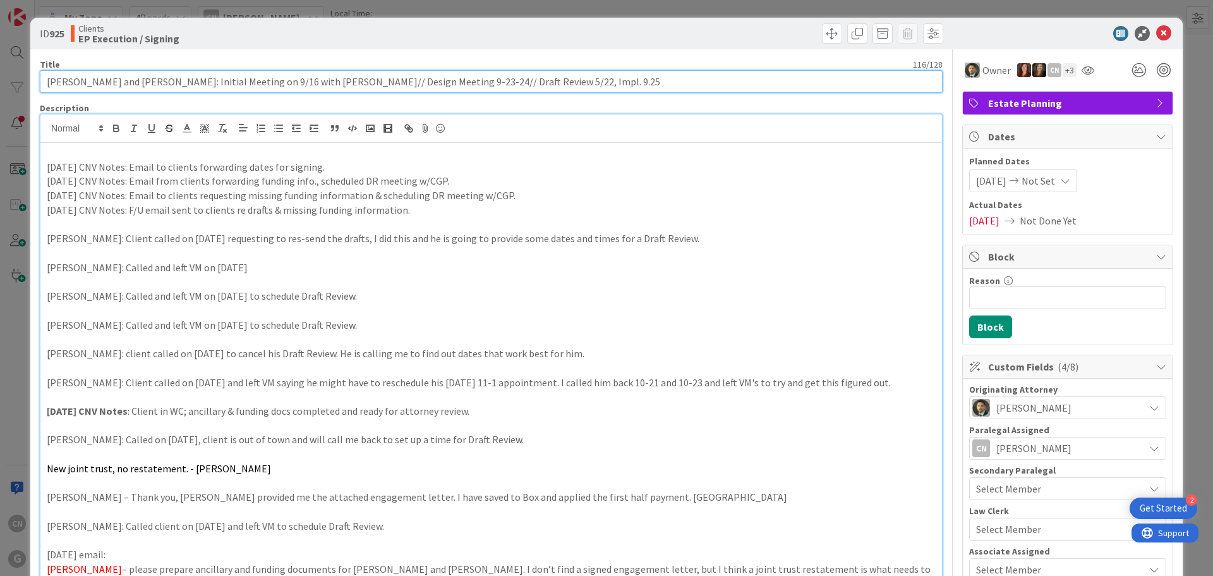
click at [519, 84] on input "[PERSON_NAME] and [PERSON_NAME]: Initial Meeting on 9/16 with [PERSON_NAME]// D…" at bounding box center [491, 81] width 903 height 23
type input "[PERSON_NAME] and [PERSON_NAME]: Initial Meeting on 9/16 with [PERSON_NAME]// D…"
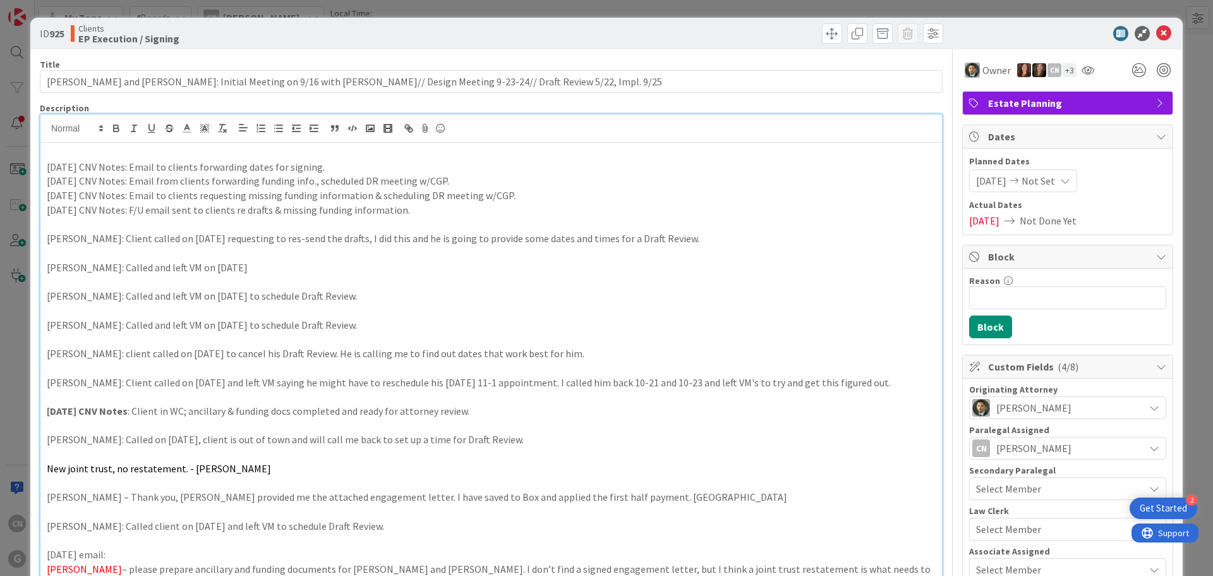
click at [702, 300] on p "[PERSON_NAME]: Called and left VM on [DATE] to schedule Draft Review." at bounding box center [491, 296] width 889 height 15
click at [50, 157] on p at bounding box center [491, 152] width 889 height 15
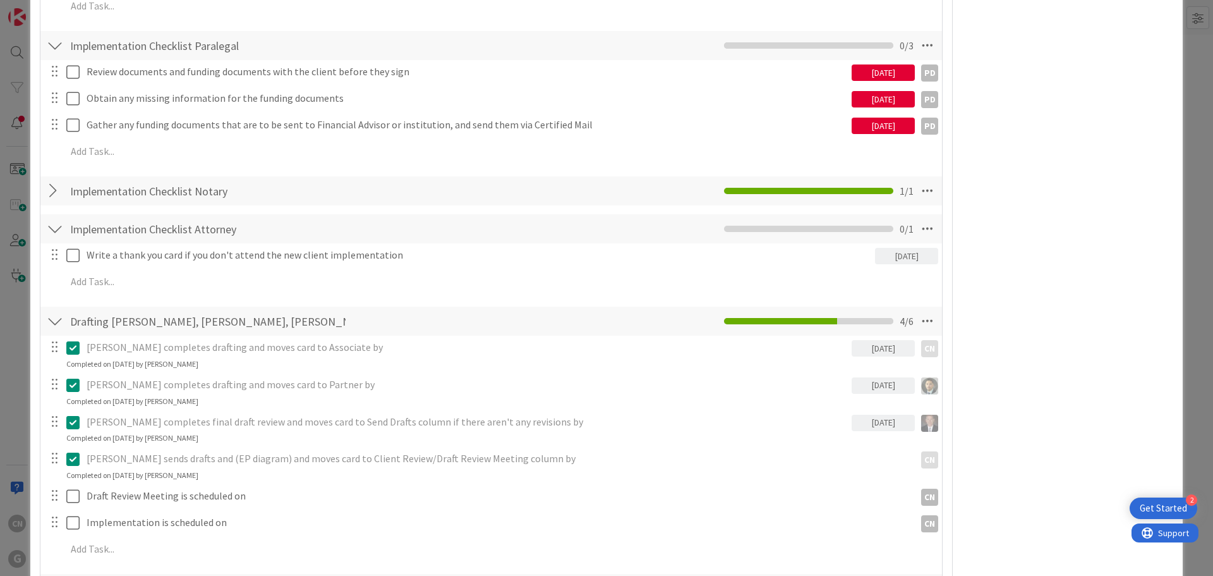
scroll to position [1152, 0]
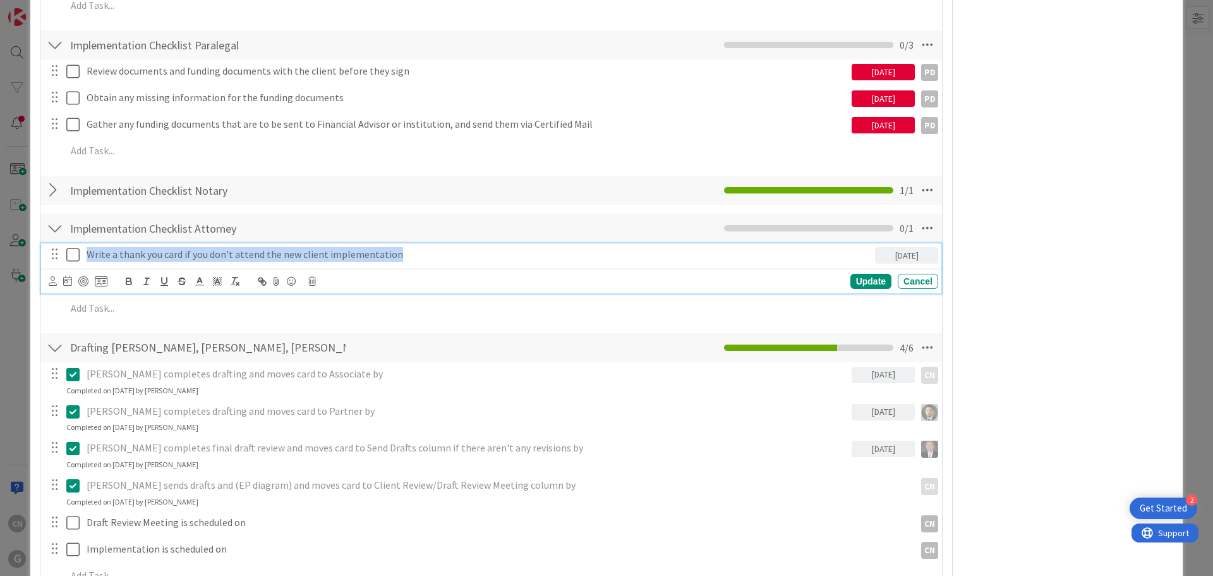
drag, startPoint x: 368, startPoint y: 256, endPoint x: 78, endPoint y: 265, distance: 290.2
click at [78, 265] on div "Write a thank you card if you don't attend the new client implementation [DATE]" at bounding box center [492, 254] width 892 height 22
copy p "Write a thank you card if you don't attend the new client implementation"
click at [73, 253] on icon at bounding box center [72, 254] width 13 height 15
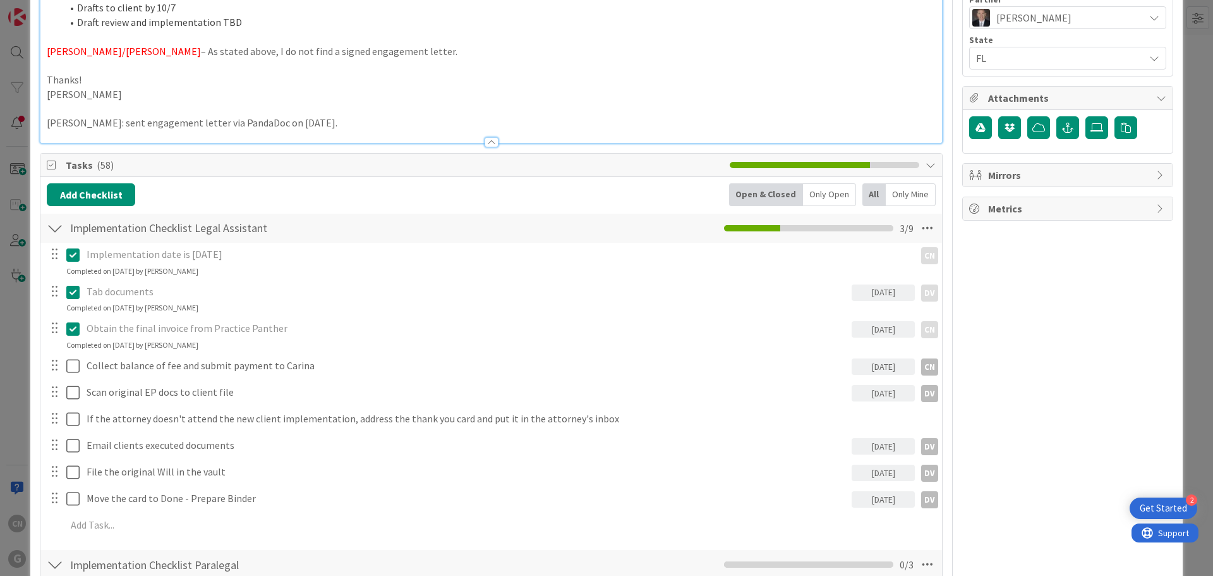
scroll to position [632, 0]
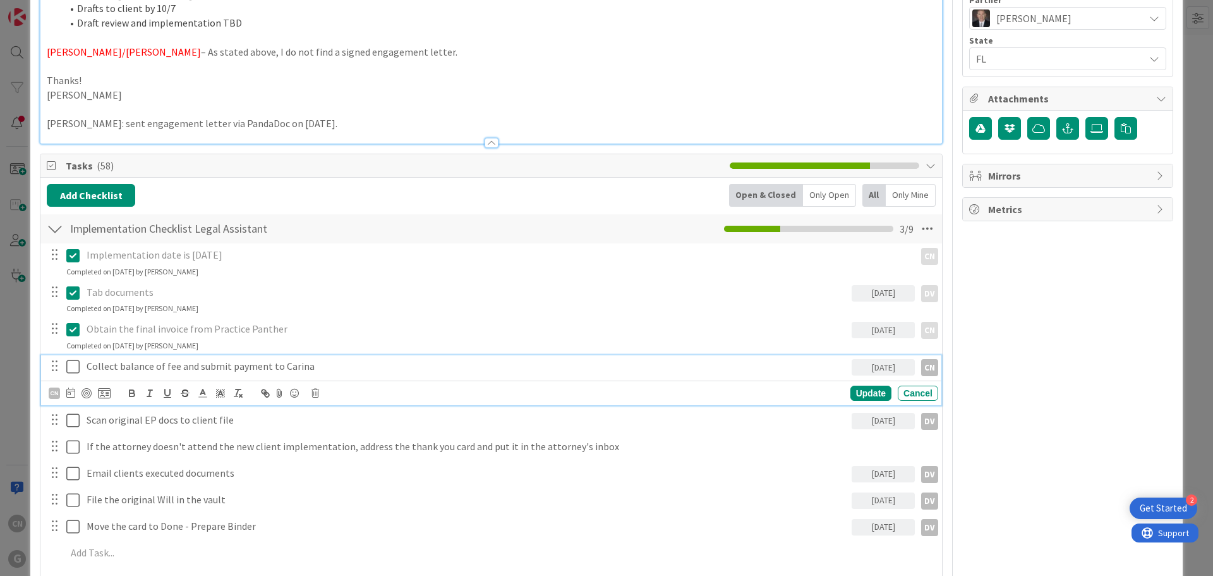
click at [73, 368] on icon at bounding box center [72, 366] width 13 height 15
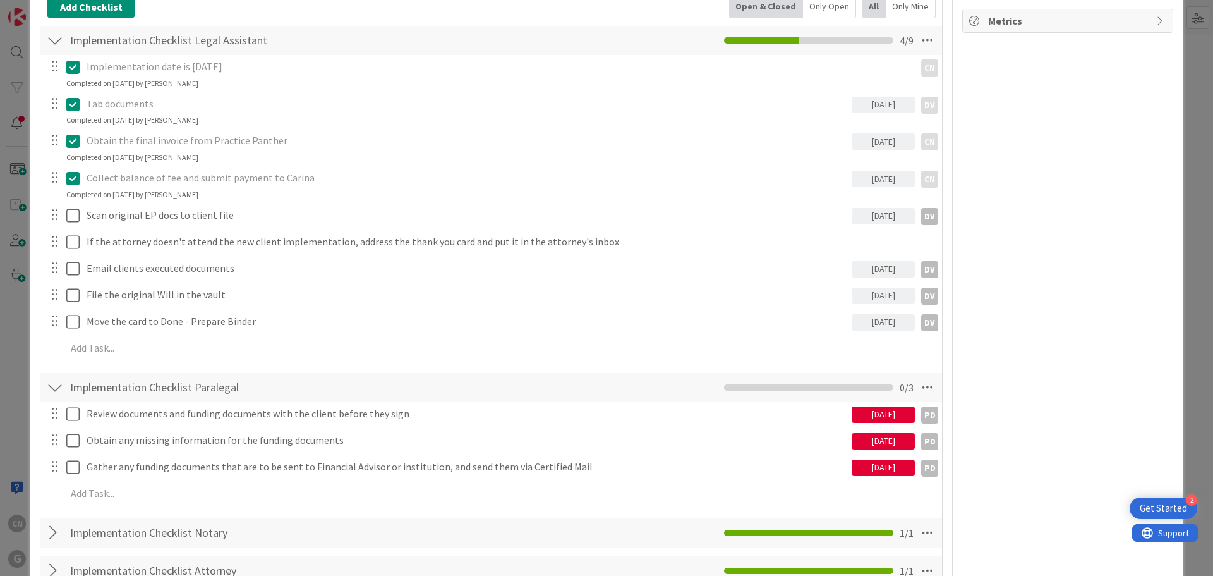
scroll to position [821, 0]
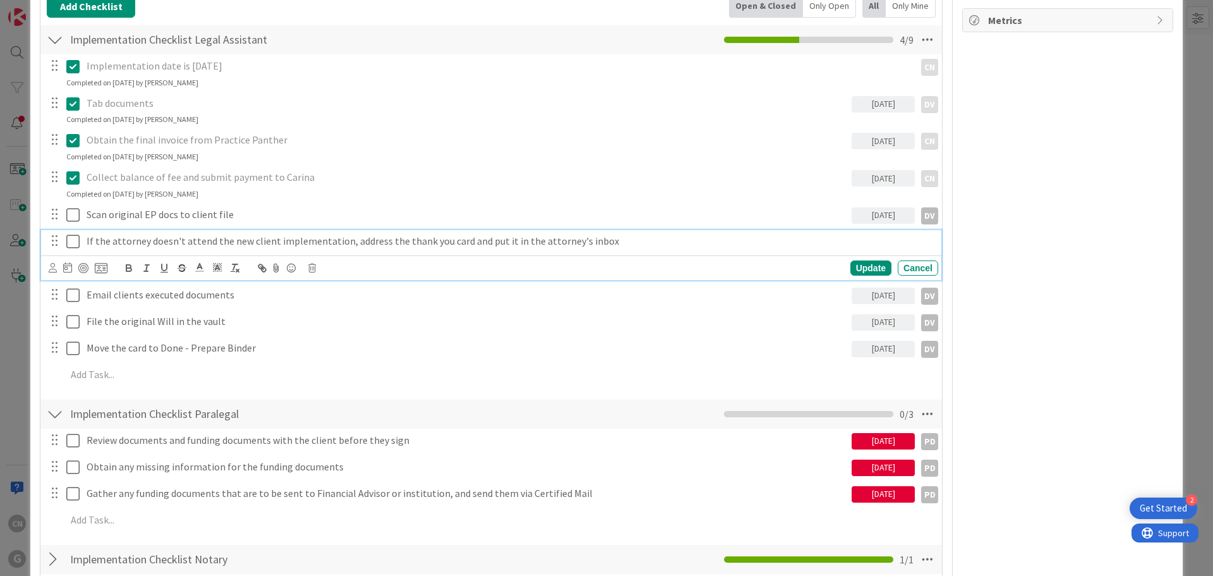
click at [611, 241] on p "If the attorney doesn't attend the new client implementation, address the thank…" at bounding box center [510, 241] width 847 height 15
click at [313, 267] on icon at bounding box center [312, 268] width 8 height 9
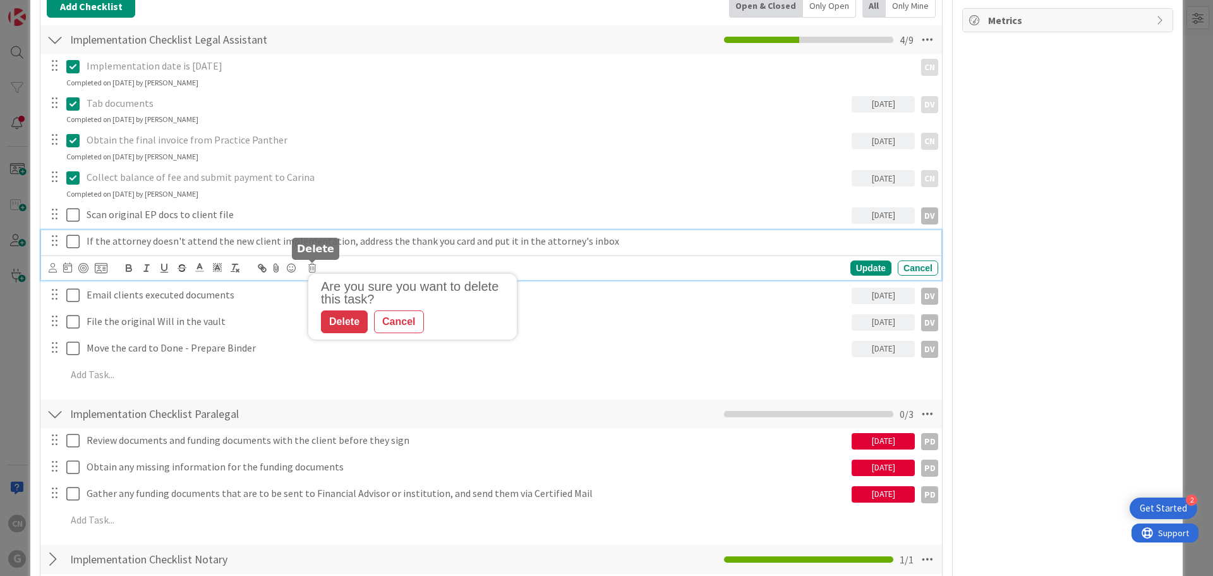
click at [343, 322] on div "Delete" at bounding box center [344, 321] width 47 height 23
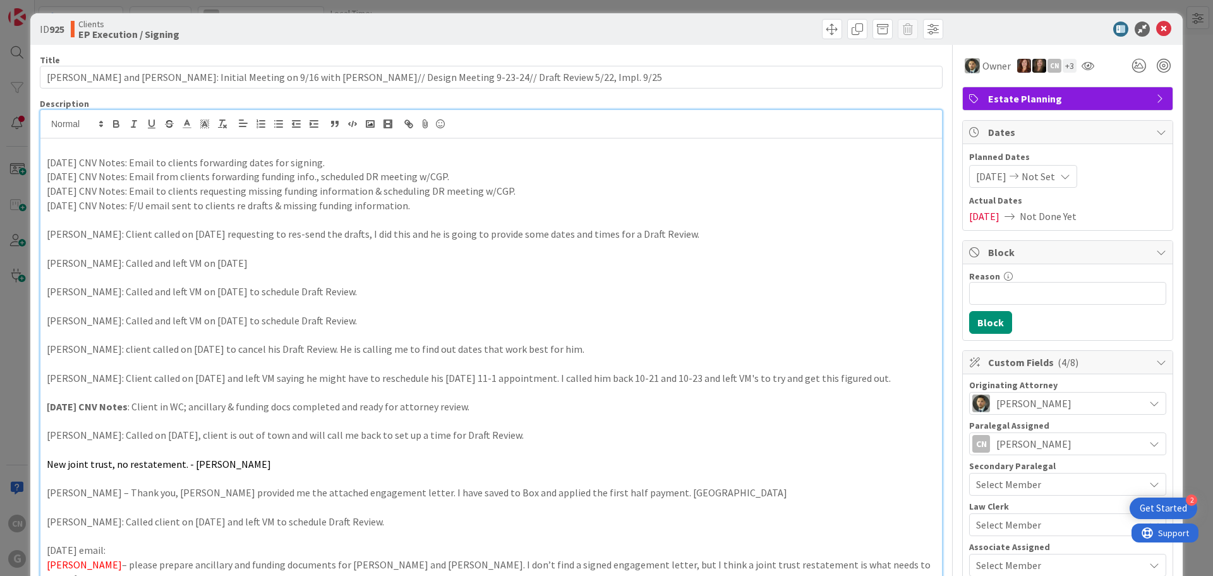
scroll to position [0, 0]
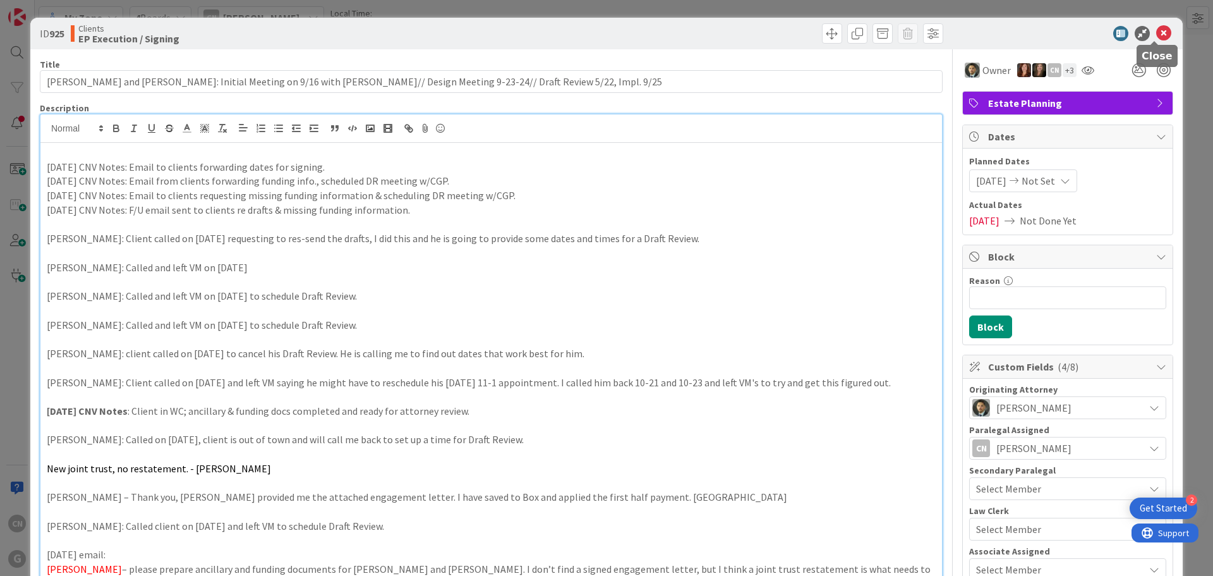
drag, startPoint x: 1157, startPoint y: 32, endPoint x: 1116, endPoint y: 39, distance: 41.6
click at [1157, 32] on icon at bounding box center [1164, 33] width 15 height 15
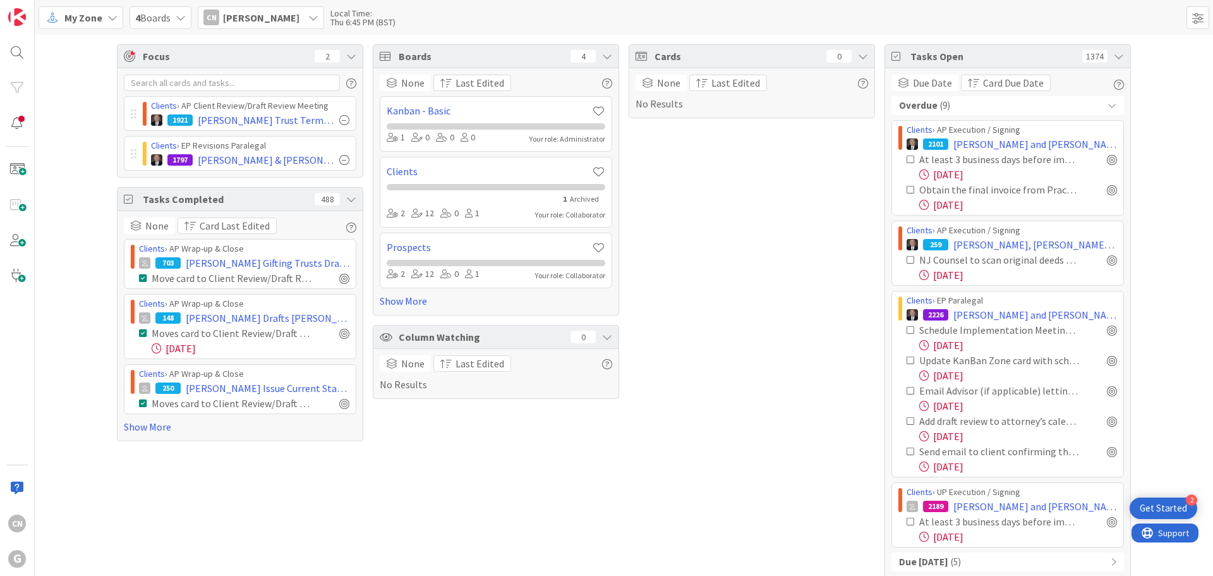
click at [77, 16] on span "My Zone" at bounding box center [83, 17] width 38 height 15
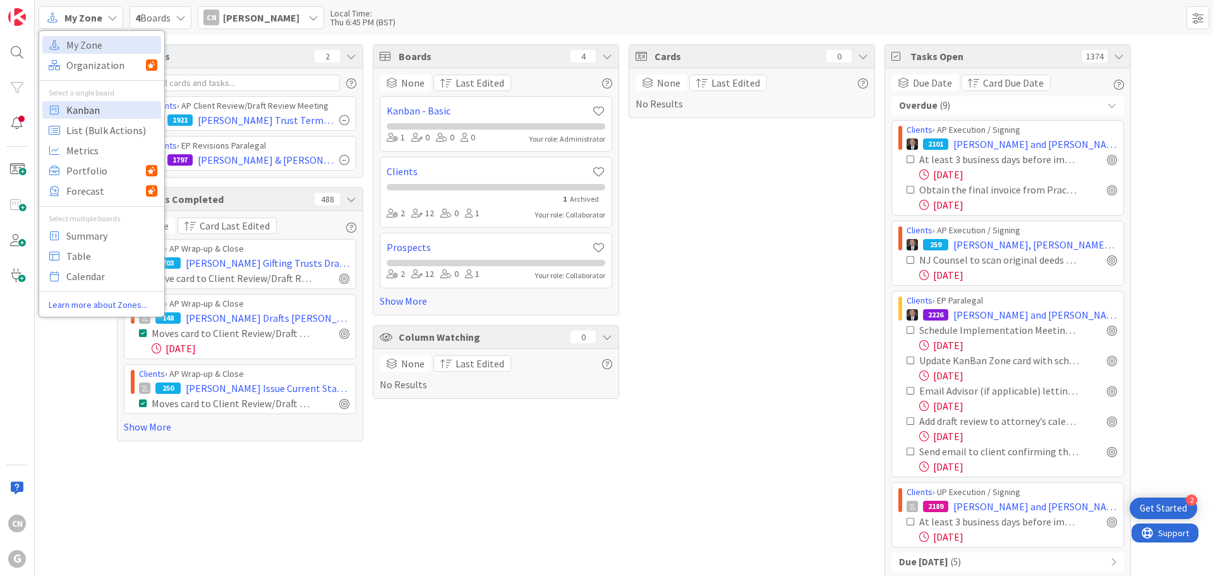
click at [73, 113] on span "Kanban" at bounding box center [111, 109] width 91 height 19
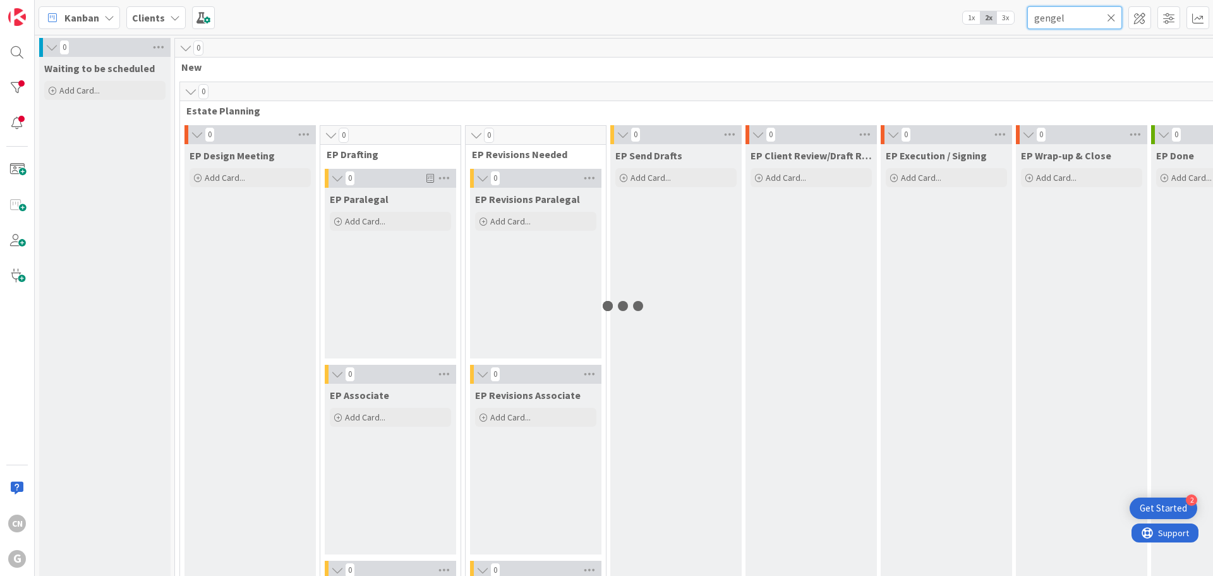
drag, startPoint x: 1069, startPoint y: 18, endPoint x: 980, endPoint y: 29, distance: 89.8
click at [980, 28] on div "Kanban Clients 1x 2x 3x gengel" at bounding box center [624, 17] width 1179 height 35
type input "[PERSON_NAME]"
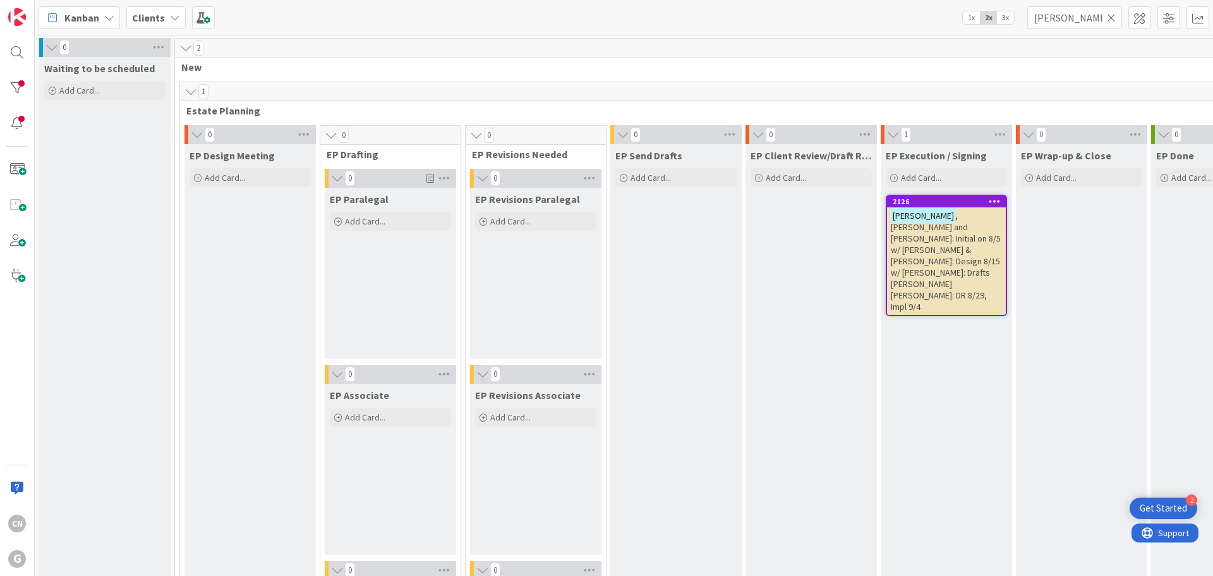
click at [936, 240] on span ", [PERSON_NAME] and [PERSON_NAME]: Initial on 8/5 w/ [PERSON_NAME] & [PERSON_NA…" at bounding box center [946, 261] width 110 height 102
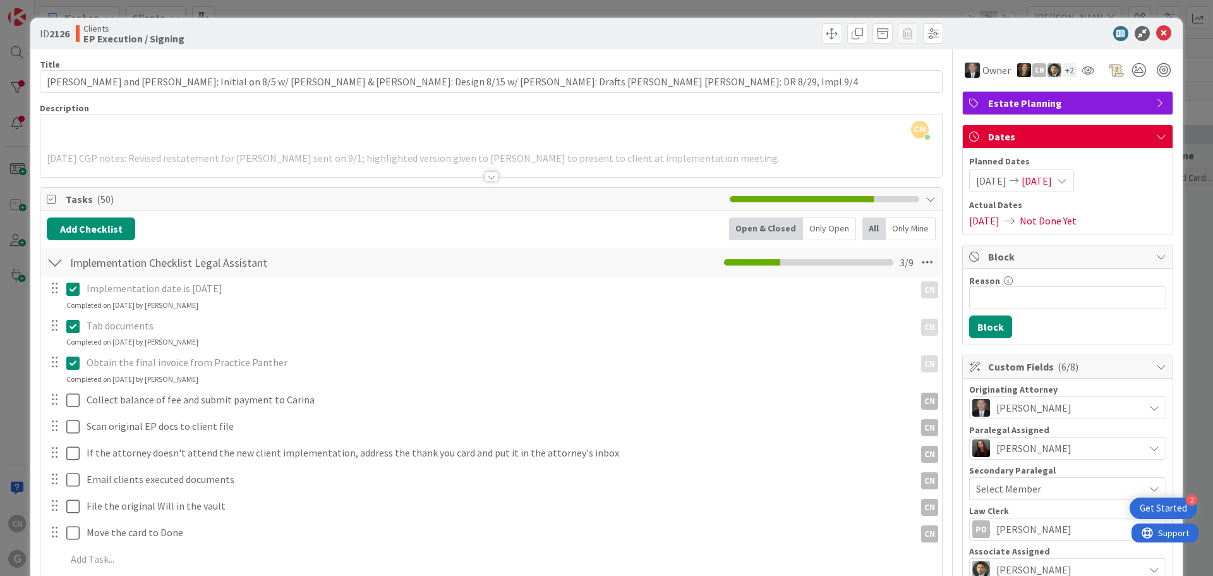
click at [408, 139] on div "CN [PERSON_NAME] just joined [DATE] CGP notes: Revised restatement for [PERSON_…" at bounding box center [491, 145] width 902 height 63
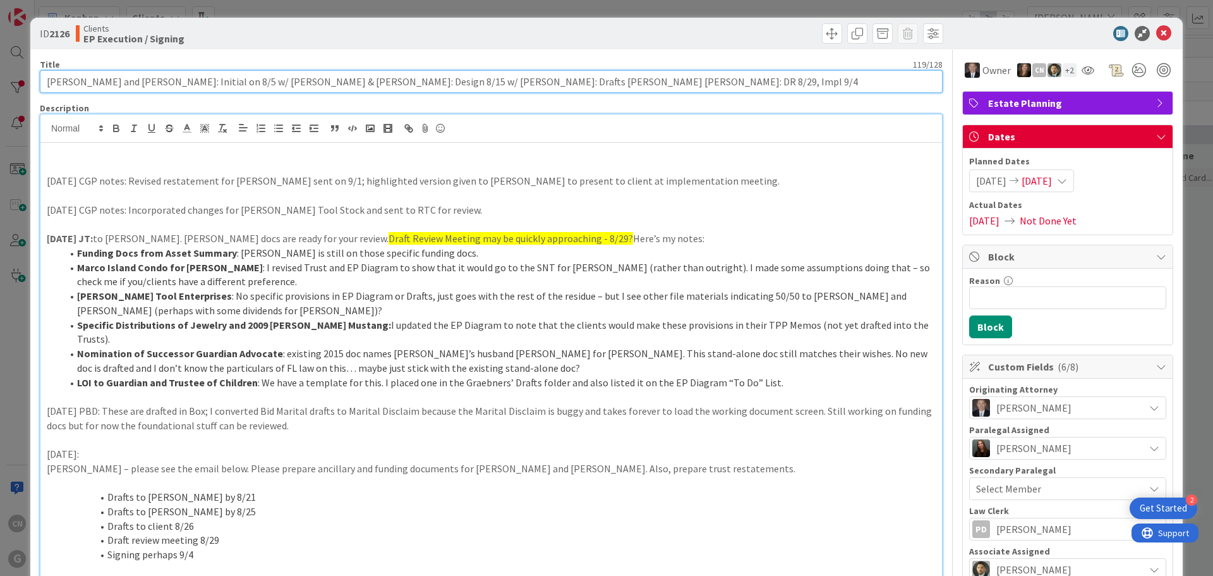
drag, startPoint x: 368, startPoint y: 80, endPoint x: 454, endPoint y: 80, distance: 86.6
click at [454, 80] on input "[PERSON_NAME] and [PERSON_NAME]: Initial on 8/5 w/ [PERSON_NAME] & [PERSON_NAME…" at bounding box center [491, 81] width 903 height 23
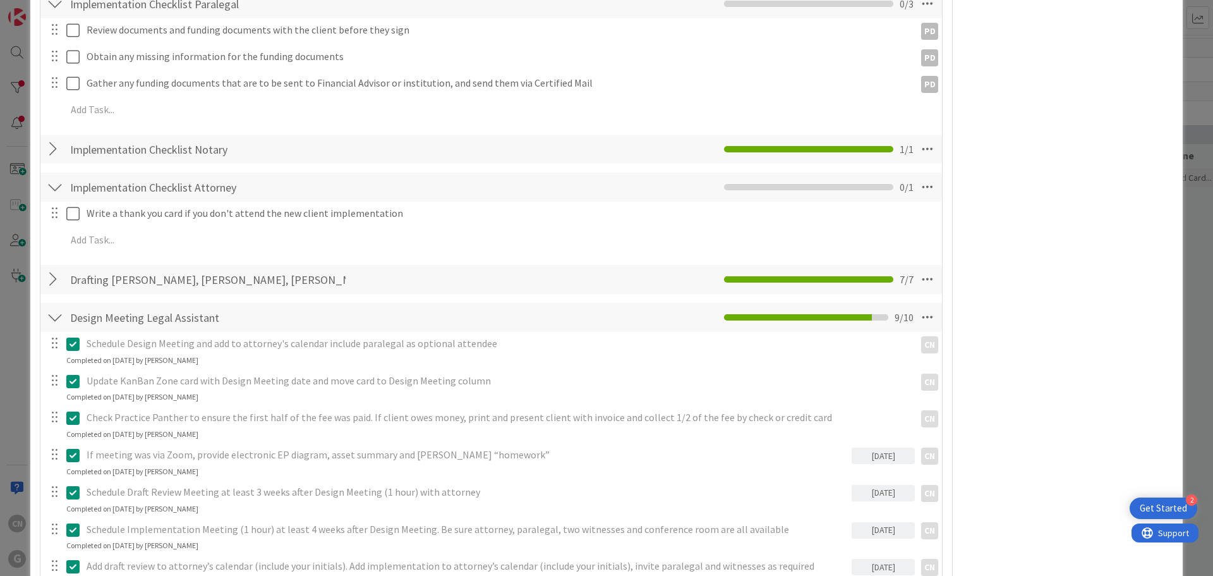
scroll to position [1452, 0]
click at [54, 267] on div at bounding box center [55, 278] width 16 height 23
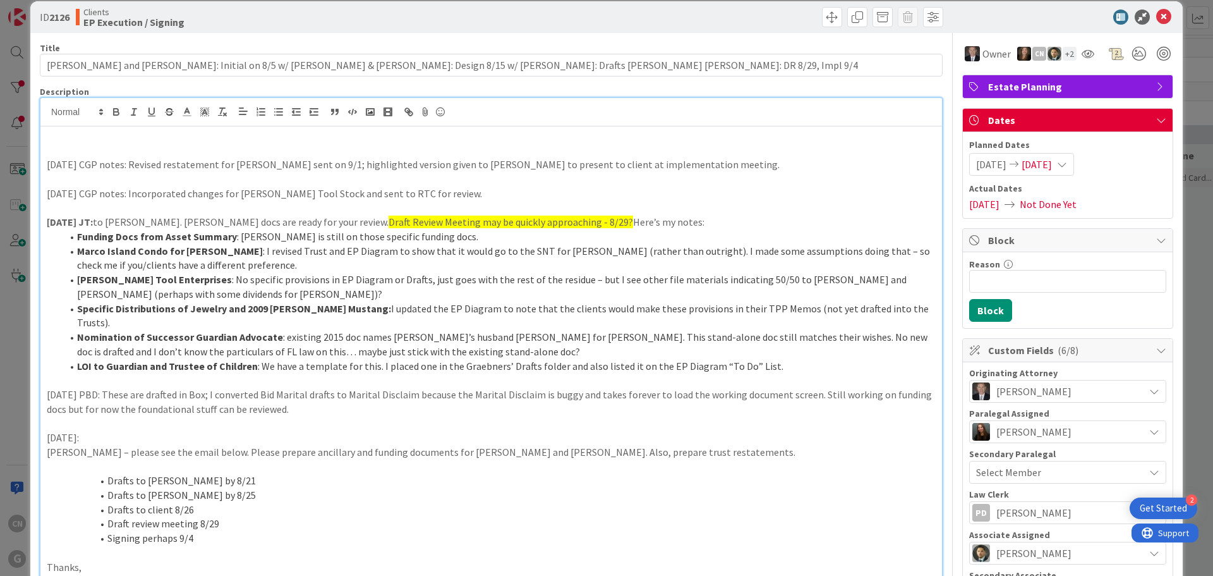
scroll to position [0, 0]
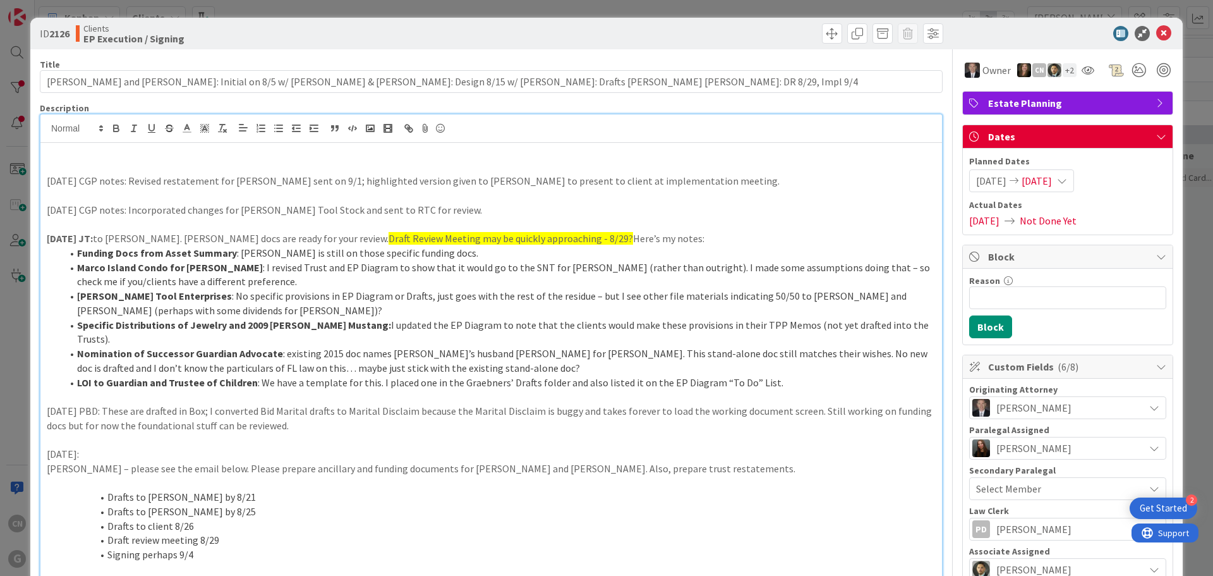
click at [216, 262] on li "Marco Island Condo for [PERSON_NAME] : I revised Trust and EP Diagram to show t…" at bounding box center [499, 274] width 874 height 28
click at [187, 297] on li "[PERSON_NAME] Tool Enterprises : No specific provisions in EP Diagram or Drafts…" at bounding box center [499, 303] width 874 height 28
drag, startPoint x: 210, startPoint y: 268, endPoint x: 63, endPoint y: 274, distance: 147.4
click at [63, 274] on li "Marco Island Condo for [PERSON_NAME] : I revised Trust and EP Diagram to show t…" at bounding box center [499, 274] width 874 height 28
drag, startPoint x: 184, startPoint y: 299, endPoint x: 77, endPoint y: 299, distance: 106.8
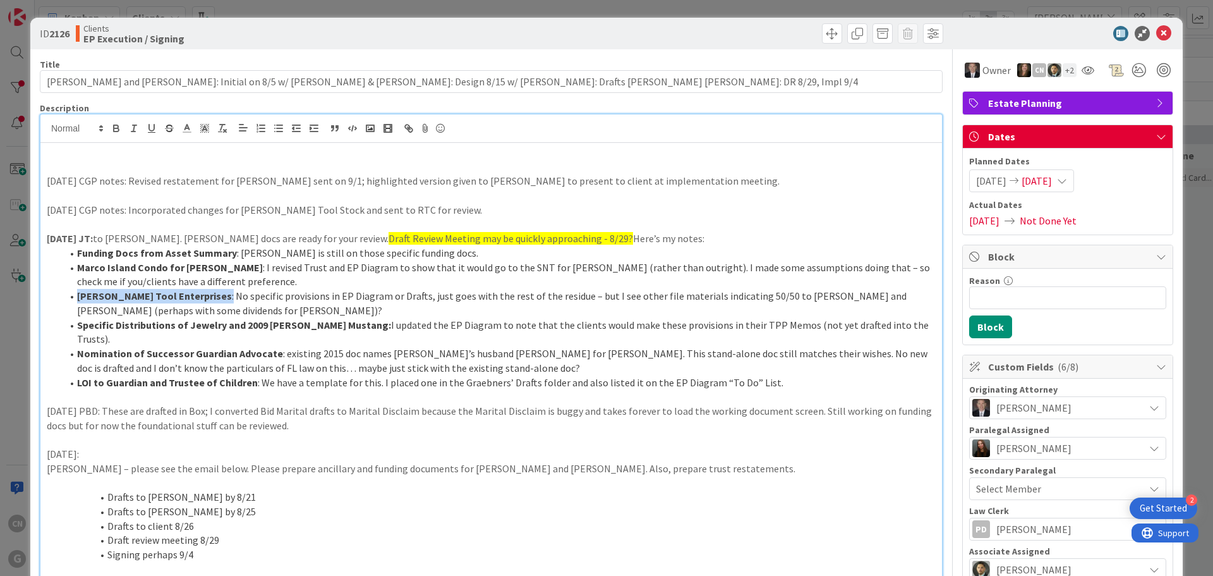
click at [77, 299] on li "[PERSON_NAME] Tool Enterprises : No specific provisions in EP Diagram or Drafts…" at bounding box center [499, 303] width 874 height 28
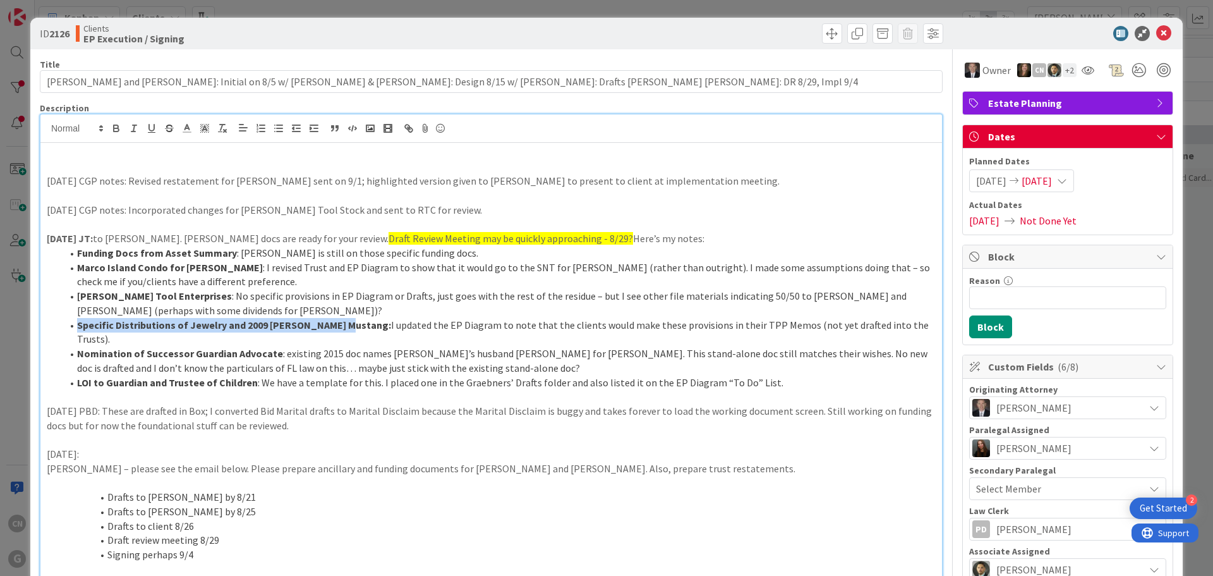
drag, startPoint x: 341, startPoint y: 326, endPoint x: 77, endPoint y: 326, distance: 263.6
click at [77, 326] on li "Specific Distributions of Jewelry and 2009 [PERSON_NAME] Mustang: I updated the…" at bounding box center [499, 332] width 874 height 28
click at [90, 192] on p at bounding box center [491, 195] width 889 height 15
click at [73, 169] on p at bounding box center [491, 167] width 889 height 15
click at [1158, 31] on icon at bounding box center [1164, 33] width 15 height 15
